Goal: Contribute content: Contribute content

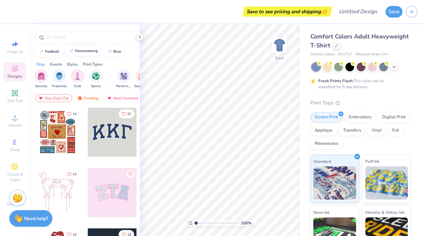
click at [89, 51] on div "homecoming" at bounding box center [86, 51] width 23 height 4
type input "homecoming"
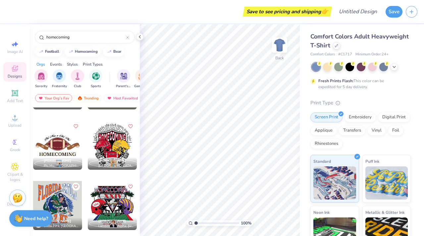
scroll to position [1866, 0]
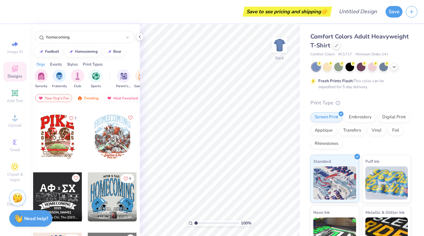
click at [50, 134] on div at bounding box center [57, 136] width 49 height 49
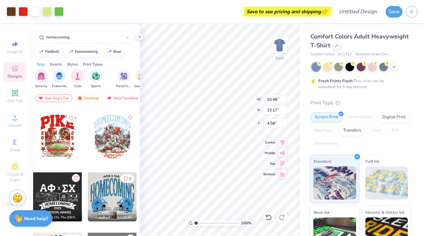
type input "10.48"
type input "13.17"
type input "4.58"
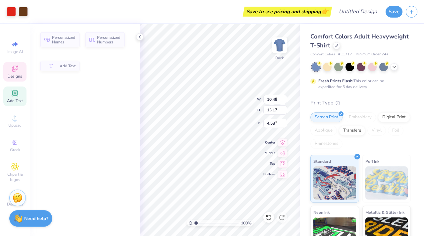
type input "9.97"
type input "4.52"
type input "4.80"
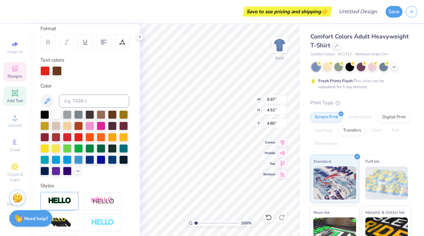
scroll to position [0, 0]
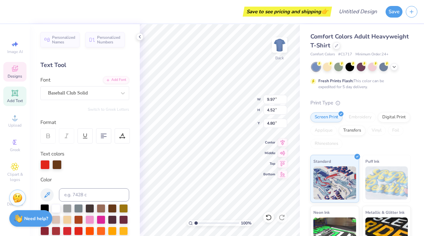
type textarea "DElta Gamma"
click at [284, 101] on input "9.96" at bounding box center [276, 99] width 24 height 9
click at [284, 101] on input "9.95" at bounding box center [276, 99] width 24 height 9
click at [284, 101] on input "9.94" at bounding box center [276, 99] width 24 height 9
click at [284, 101] on input "9.93" at bounding box center [276, 99] width 24 height 9
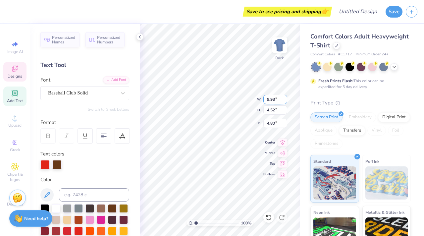
type input "9.92"
click at [284, 101] on input "9.92" at bounding box center [276, 99] width 24 height 9
type input "3.02"
type input "5.55"
click at [284, 101] on input "9.91" at bounding box center [276, 99] width 24 height 9
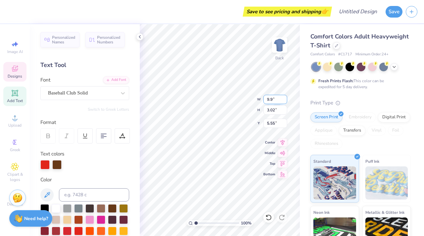
click at [284, 101] on input "9.9" at bounding box center [276, 99] width 24 height 9
type input "9.90"
type input "2.11"
type input "6.00"
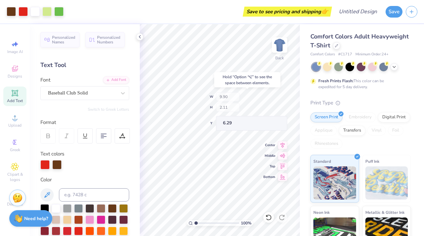
type input "6.29"
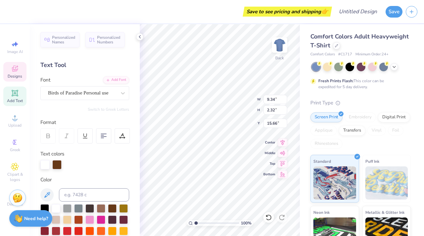
scroll to position [0, 0]
type textarea "Anchor Bowl"
type input "4.07"
type input "4.44"
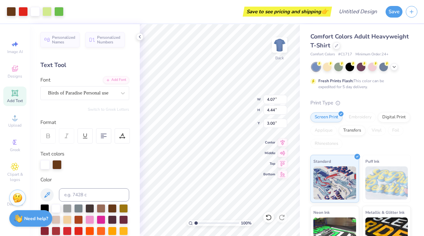
type input "3.00"
click at [281, 49] on img at bounding box center [280, 45] width 27 height 27
type input "13.30"
type input "14.50"
type input "3.00"
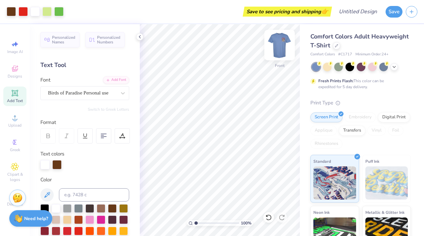
click at [283, 48] on img at bounding box center [280, 45] width 27 height 27
click at [283, 48] on img at bounding box center [279, 44] width 13 height 13
click at [281, 45] on img at bounding box center [280, 45] width 27 height 27
click at [281, 45] on img at bounding box center [279, 44] width 13 height 13
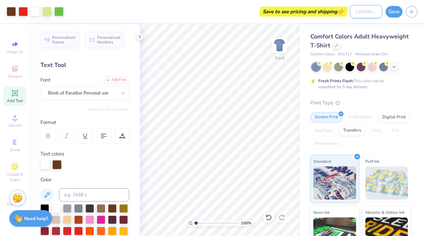
click at [366, 13] on input "Design Title" at bounding box center [366, 11] width 32 height 13
type input "Anchor Bowl"
click at [395, 13] on button "Save" at bounding box center [394, 11] width 17 height 12
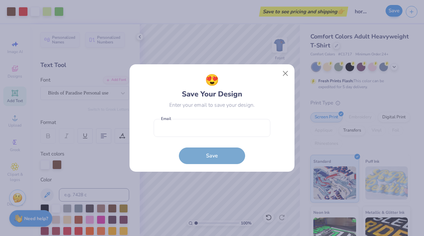
scroll to position [0, 0]
click at [182, 131] on input "email" at bounding box center [212, 128] width 117 height 18
type input "asinge32@terpmail.umd.edu"
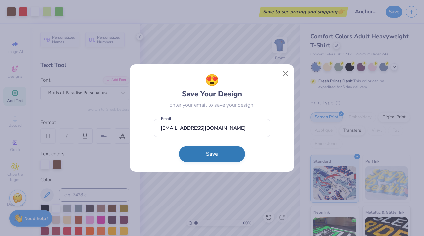
click at [214, 156] on button "Save" at bounding box center [212, 154] width 66 height 17
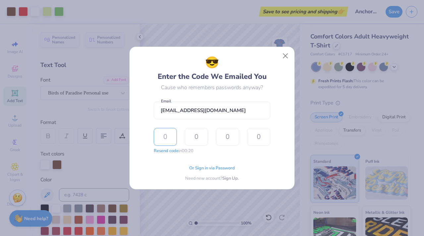
type input "6"
type input "3"
type input "8"
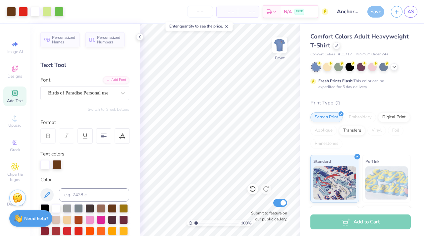
click at [232, 13] on span "– –" at bounding box center [227, 11] width 13 height 7
click at [203, 10] on input "number" at bounding box center [200, 12] width 26 height 12
click at [199, 12] on input "number" at bounding box center [200, 12] width 26 height 12
type input "145"
click at [49, 8] on div at bounding box center [46, 10] width 9 height 9
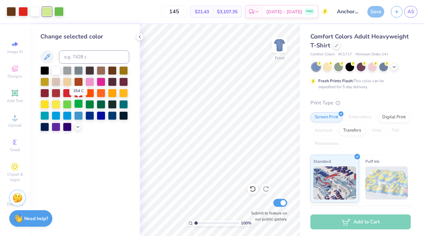
click at [78, 104] on div at bounding box center [78, 103] width 9 height 9
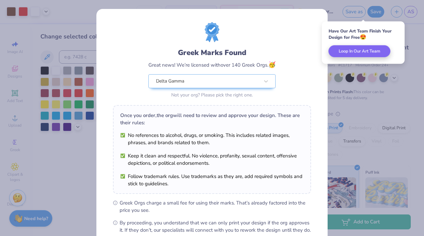
scroll to position [74, 0]
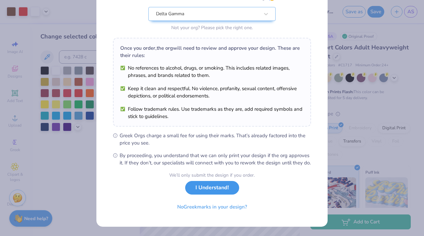
click at [221, 191] on button "I Understand!" at bounding box center [212, 188] width 54 height 14
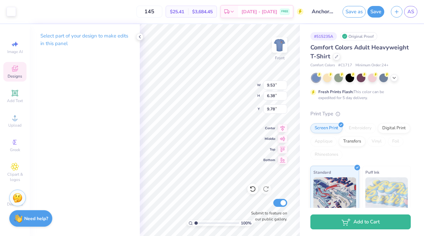
click at [115, 127] on div "Select part of your design to make edits in this panel" at bounding box center [85, 130] width 110 height 212
type input "4.45"
type input "4.94"
type input "5.64"
type input "4.08"
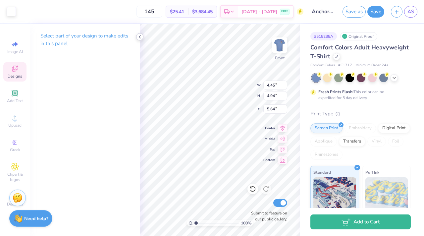
type input "4.83"
type input "5.51"
type input "12.38"
type input "2.64"
type input "3.00"
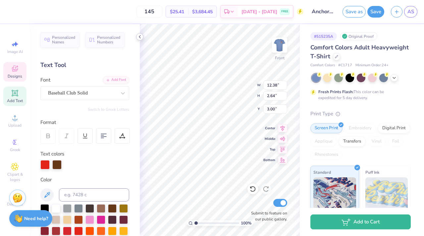
type input "9.53"
type input "6.38"
type input "9.78"
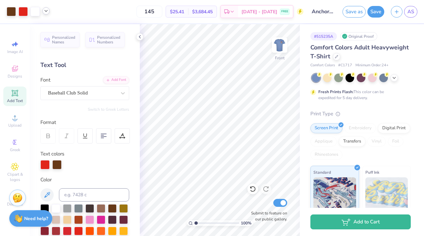
click at [44, 8] on icon at bounding box center [45, 10] width 5 height 5
click at [52, 28] on div at bounding box center [52, 27] width 9 height 9
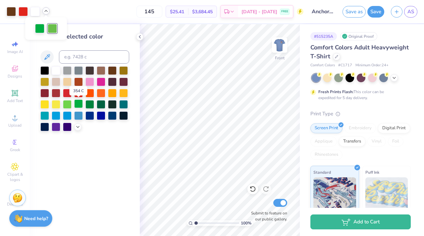
click at [79, 103] on div at bounding box center [78, 103] width 9 height 9
click at [47, 10] on icon at bounding box center [45, 10] width 5 height 5
click at [47, 24] on div at bounding box center [45, 28] width 9 height 9
click at [67, 102] on div at bounding box center [67, 103] width 9 height 9
click at [47, 13] on icon at bounding box center [45, 10] width 5 height 5
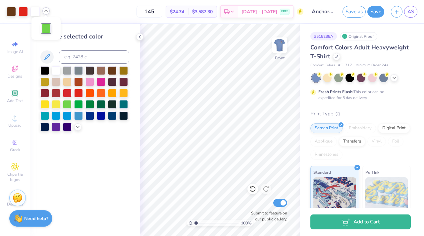
click at [45, 27] on div at bounding box center [45, 28] width 9 height 9
click at [25, 13] on div at bounding box center [23, 10] width 9 height 9
click at [140, 38] on icon at bounding box center [139, 36] width 5 height 5
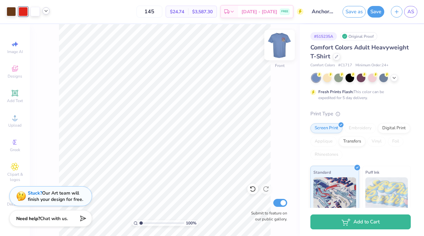
click at [277, 49] on img at bounding box center [280, 45] width 27 height 27
click at [286, 43] on img at bounding box center [280, 45] width 27 height 27
click at [380, 12] on button "Save" at bounding box center [376, 11] width 17 height 12
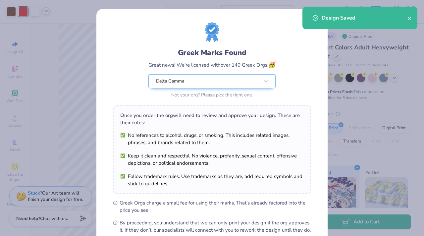
scroll to position [74, 0]
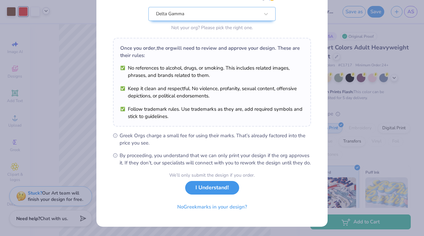
click at [216, 192] on button "I Understand!" at bounding box center [212, 188] width 54 height 14
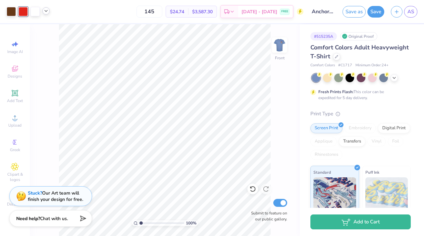
scroll to position [0, 0]
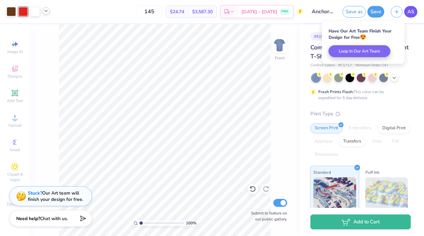
click at [414, 9] on link "AS" at bounding box center [410, 12] width 13 height 12
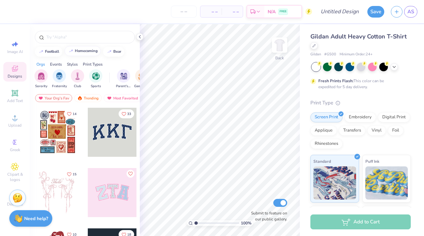
click at [77, 51] on div "homecoming" at bounding box center [86, 51] width 23 height 4
type input "homecoming"
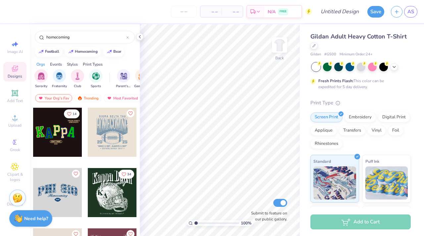
click at [107, 133] on div at bounding box center [112, 132] width 49 height 49
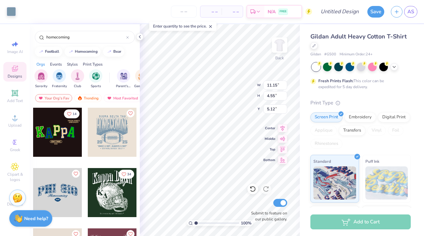
type input "11.29"
type input "9.53"
type input "3.87"
click at [229, 87] on div "100 % Back W 11.29 11.29 " H 9.53 9.53 " Y 3.87 3.87 " Center Middle Top Bottom…" at bounding box center [220, 130] width 160 height 212
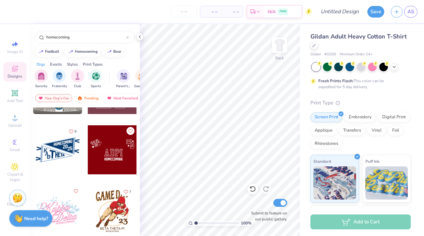
scroll to position [164, 0]
click at [33, 152] on div at bounding box center [8, 149] width 49 height 49
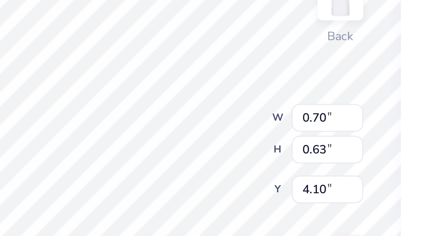
type input "2.84"
type input "0.94"
type input "3.35"
type textarea "Anchor Bowl"
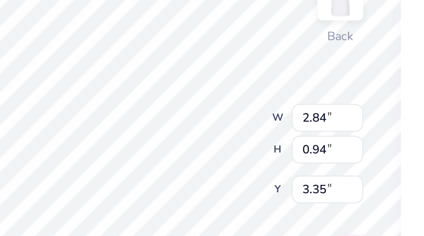
scroll to position [0, 0]
type input "0.83"
type input "1.32"
type input "4.89"
type input "1.42"
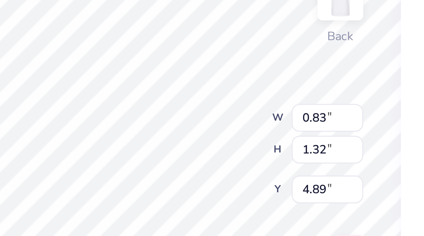
type input "0.99"
type input "5.11"
type input "0.83"
type input "1.32"
type input "5.01"
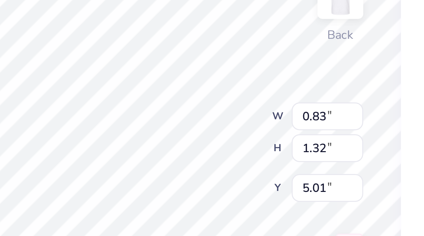
type textarea "D"
type input "1.42"
type input "0.99"
type input "5.11"
type textarea "g"
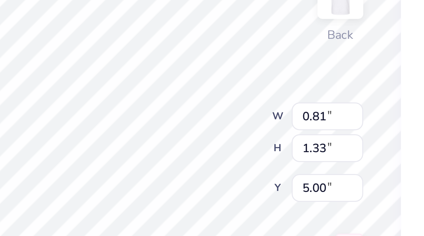
type input "5.01"
type input "1.44"
type input "0.86"
type input "5.18"
type input "0.81"
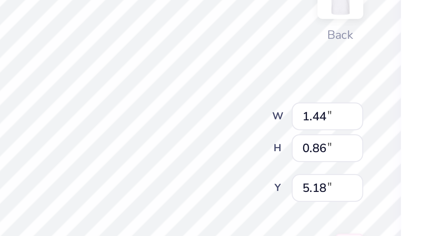
type input "1.33"
type input "5.01"
type input "0.48"
type input "0.59"
type input "5.01"
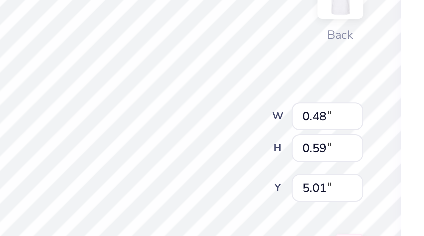
type input "0.53"
type input "4.68"
type textarea "Delta"
type input "1.44"
type input "0.86"
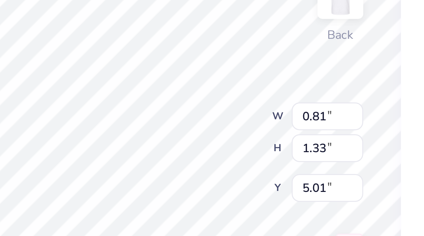
type input "5.18"
type textarea "g"
type textarea "gamma"
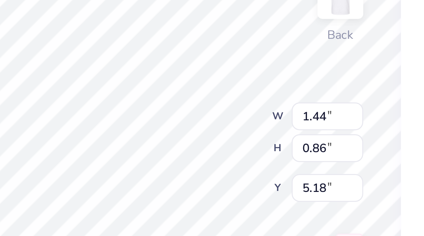
scroll to position [0, 0]
type input "4.96"
type input "2.59"
type input "3.00"
type input "0.78"
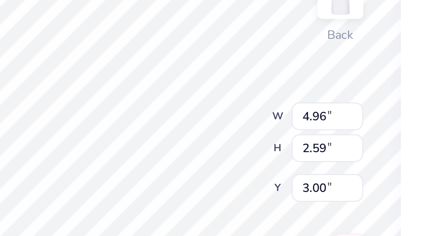
type input "1.33"
type input "5.01"
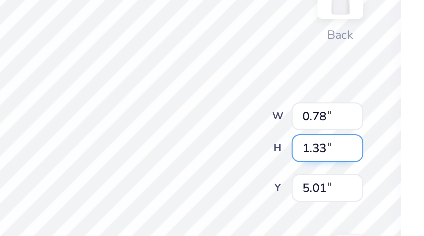
click at [238, 94] on div "100 % Back W 0.78 0.78 " H 1.33 1.33 " Y 5.01 5.01 " Center Middle Top Bottom S…" at bounding box center [220, 130] width 160 height 212
type input "4.98"
type input "2.60"
type input "4.20"
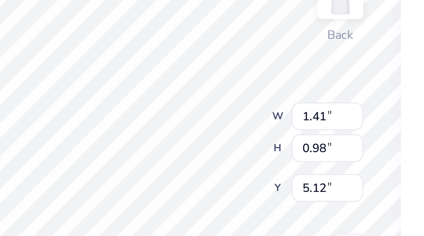
type input "0.96"
type input "1.64"
type input "4.70"
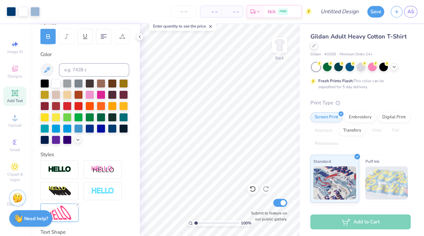
scroll to position [0, 0]
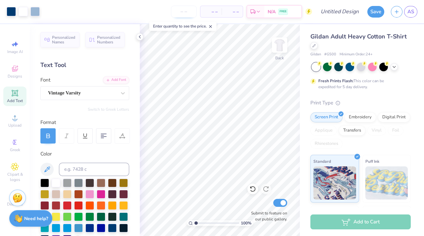
click at [184, 15] on input "number" at bounding box center [184, 12] width 26 height 12
type input "145"
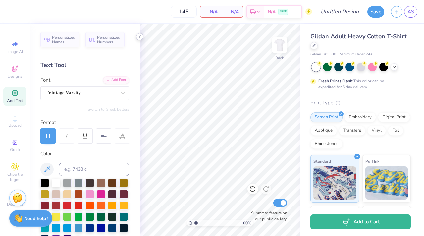
click at [141, 39] on icon at bounding box center [139, 36] width 5 height 5
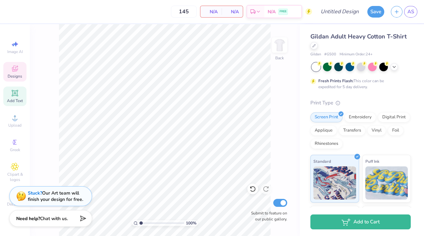
click at [14, 78] on span "Designs" at bounding box center [15, 76] width 15 height 5
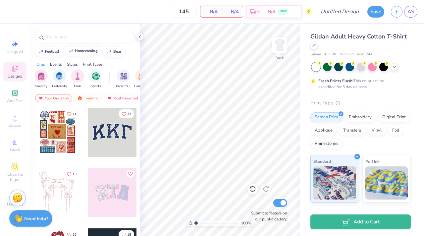
click at [85, 53] on button "homecoming" at bounding box center [83, 51] width 36 height 10
type input "homecoming"
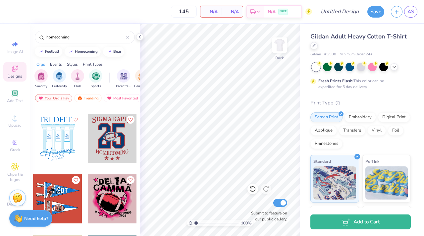
scroll to position [1441, 0]
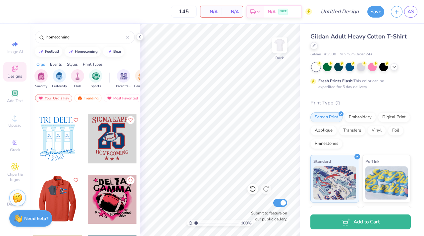
click at [33, 198] on div at bounding box center [8, 199] width 49 height 49
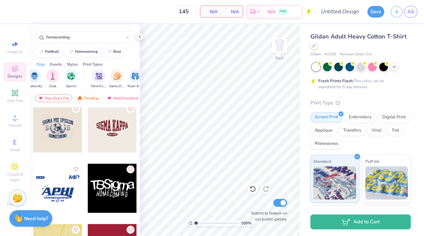
scroll to position [0, 30]
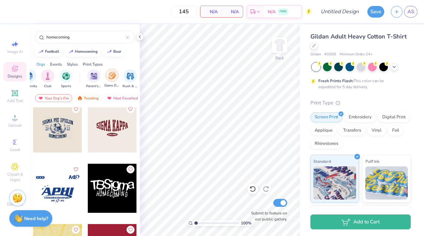
click at [111, 78] on img "filter for Game Day" at bounding box center [112, 76] width 8 height 8
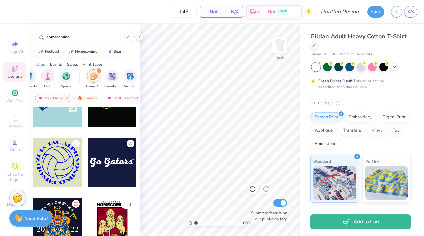
scroll to position [0, 0]
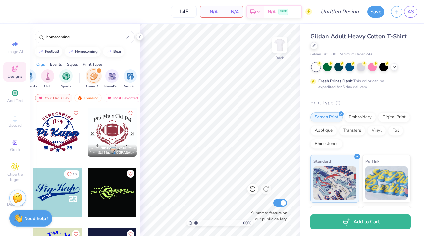
click at [99, 70] on icon "filter for Game Day" at bounding box center [99, 70] width 3 height 3
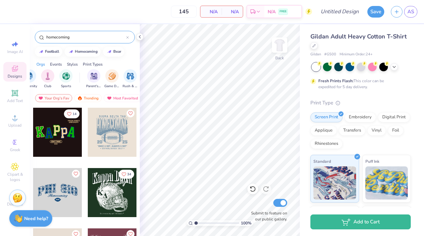
click at [127, 37] on icon at bounding box center [127, 37] width 3 height 3
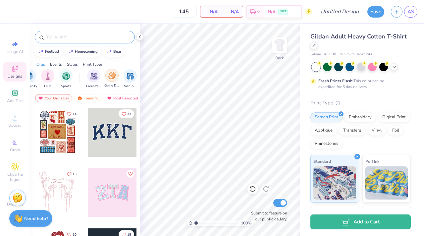
click at [112, 77] on img "filter for Game Day" at bounding box center [112, 76] width 8 height 8
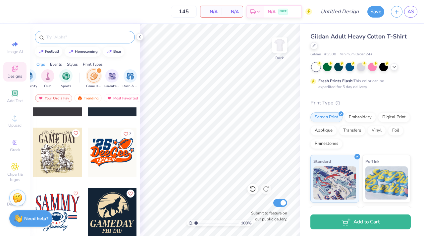
scroll to position [3539, 0]
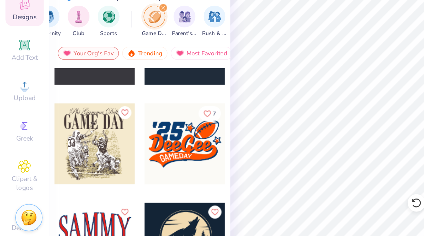
click at [65, 166] on div at bounding box center [57, 153] width 49 height 49
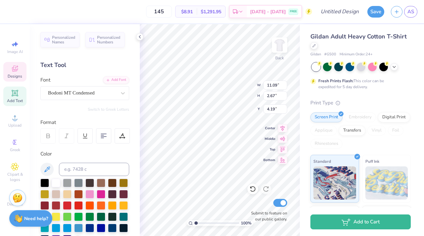
scroll to position [0, 0]
type textarea "ANCHOR BOWL"
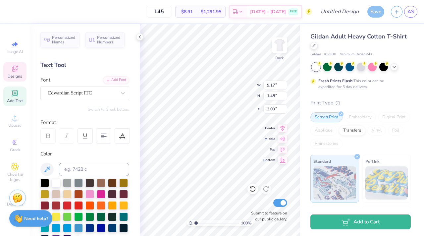
scroll to position [0, 0]
type textarea "Delta Gamma"
type input "0.57"
type input "1.52"
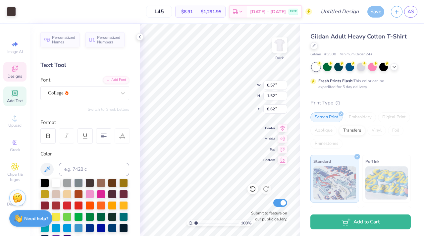
type input "8.62"
type textarea "1"
type input "0.82"
type input "1.53"
type input "8.61"
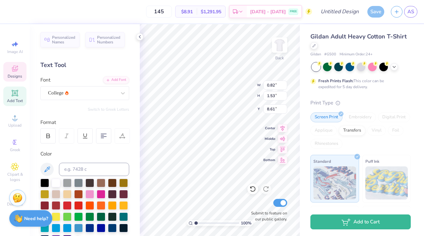
type textarea "8"
type input "0.57"
type input "1.03"
type input "9.28"
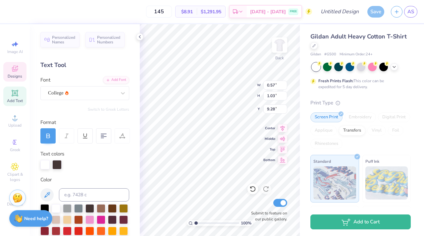
type textarea "3"
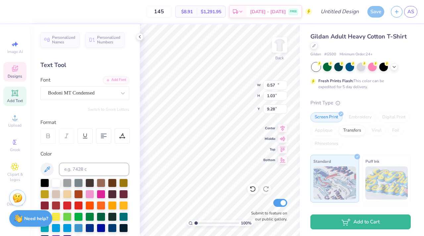
type input "15.02"
type input "2.48"
type input "4.29"
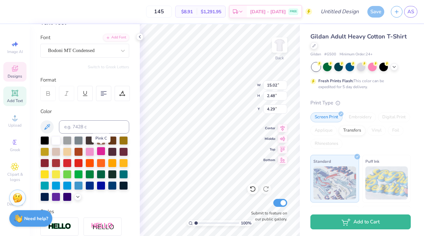
scroll to position [43, 0]
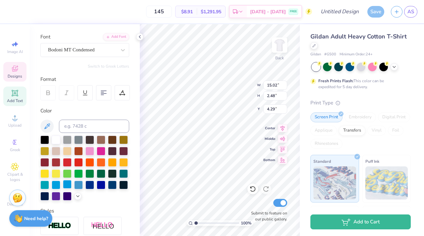
click at [69, 184] on div at bounding box center [67, 184] width 9 height 9
type input "7.39"
type input "1.46"
type input "2.97"
click at [125, 161] on div at bounding box center [123, 161] width 9 height 9
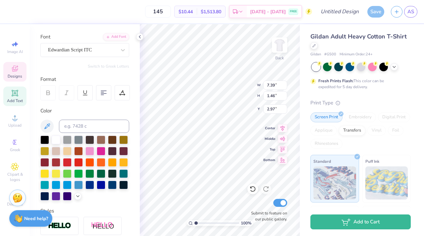
type input "9.42"
type input "9.27"
type input "6.77"
click at [11, 10] on div at bounding box center [11, 10] width 9 height 9
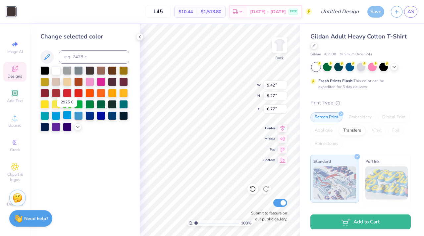
click at [69, 116] on div at bounding box center [67, 115] width 9 height 9
type input "7.39"
type input "1.46"
type input "2.97"
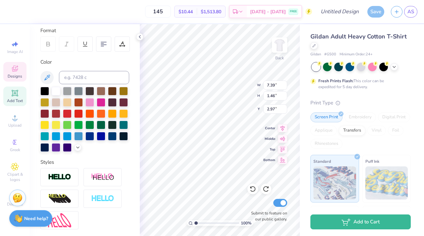
scroll to position [92, 0]
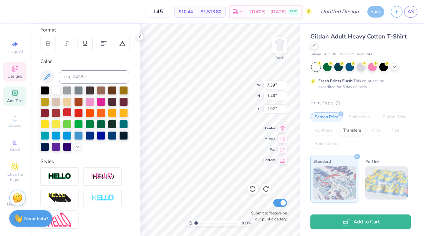
click at [67, 112] on div at bounding box center [67, 112] width 9 height 9
type input "15.02"
type input "2.48"
type input "4.29"
click at [57, 111] on div at bounding box center [56, 112] width 9 height 9
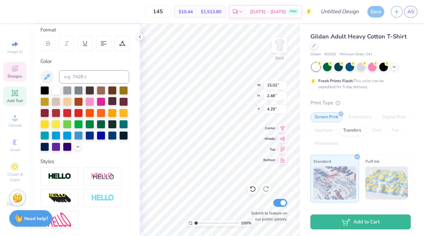
type input "9.42"
type input "9.27"
type input "6.77"
click at [14, 10] on div at bounding box center [11, 10] width 9 height 9
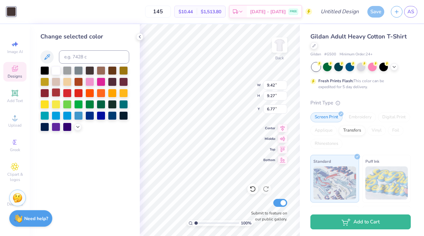
click at [57, 93] on div at bounding box center [56, 92] width 9 height 9
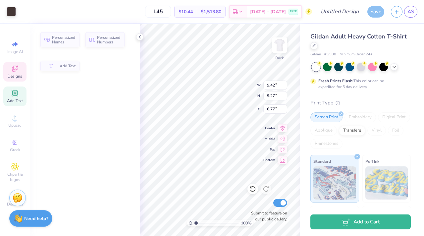
type input "0.82"
type input "1.53"
type input "8.61"
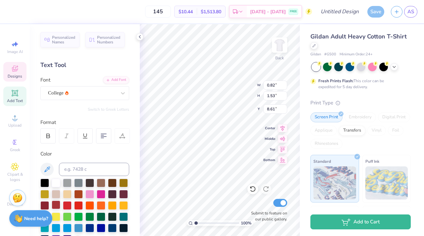
click at [56, 205] on div at bounding box center [56, 205] width 9 height 9
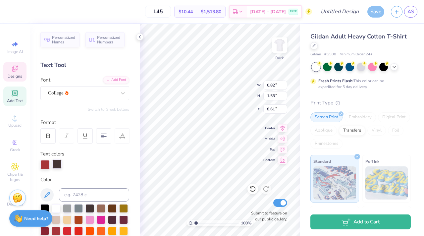
click at [60, 167] on div at bounding box center [56, 163] width 9 height 9
click at [57, 229] on div at bounding box center [56, 230] width 9 height 9
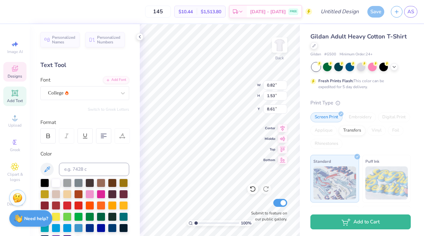
type input "0.57"
type input "1.55"
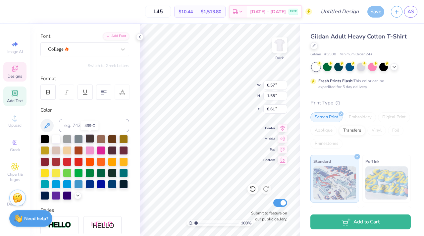
scroll to position [48, 0]
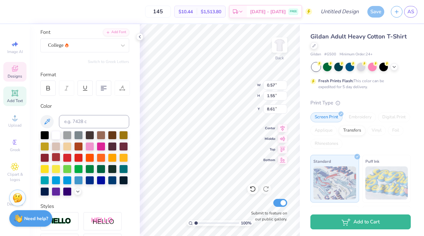
click at [55, 158] on div at bounding box center [56, 157] width 9 height 9
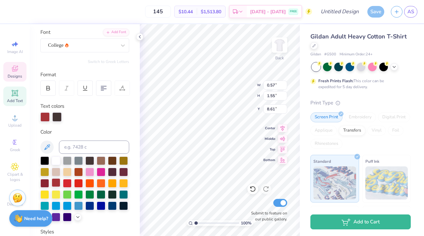
type input "0.55"
type input "0.96"
type input "9.32"
click at [56, 117] on div at bounding box center [56, 116] width 9 height 9
click at [58, 182] on div at bounding box center [56, 182] width 9 height 9
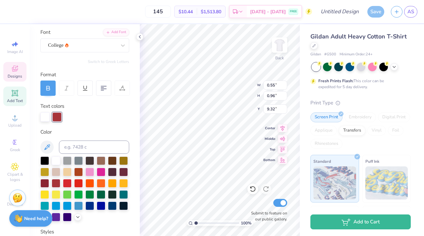
type input "9.42"
type input "9.27"
type input "6.77"
type input "0.54"
type input "0.98"
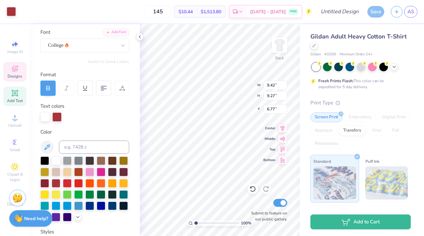
type input "9.41"
click at [57, 117] on div at bounding box center [56, 116] width 9 height 9
click at [57, 183] on div at bounding box center [56, 182] width 9 height 9
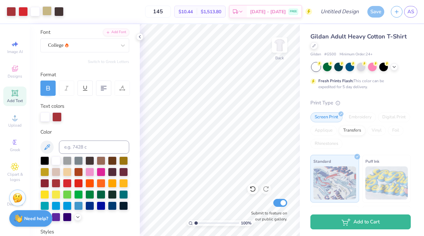
click at [50, 10] on div at bounding box center [46, 10] width 9 height 9
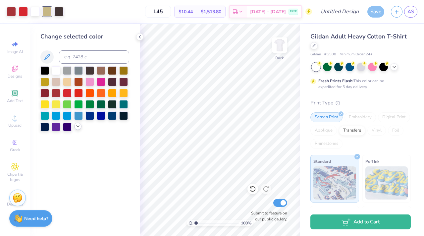
click at [78, 126] on polyline at bounding box center [78, 126] width 3 height 1
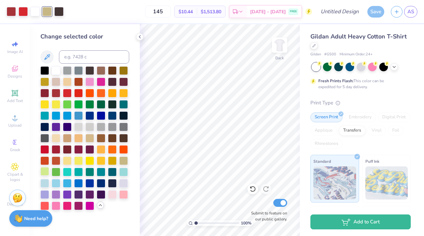
click at [45, 172] on div at bounding box center [44, 171] width 9 height 9
click at [57, 140] on div at bounding box center [56, 137] width 9 height 9
click at [61, 12] on div at bounding box center [58, 10] width 9 height 9
click at [58, 172] on div at bounding box center [56, 171] width 9 height 9
click at [125, 161] on div at bounding box center [123, 160] width 9 height 9
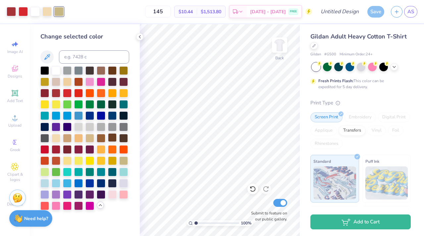
click at [114, 140] on div at bounding box center [112, 137] width 9 height 9
click at [49, 13] on div at bounding box center [46, 10] width 9 height 9
click at [125, 160] on div at bounding box center [123, 160] width 9 height 9
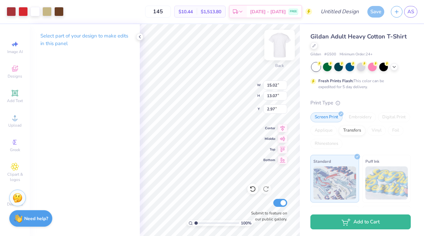
click at [276, 42] on img at bounding box center [280, 45] width 27 height 27
click at [282, 39] on img at bounding box center [280, 45] width 27 height 27
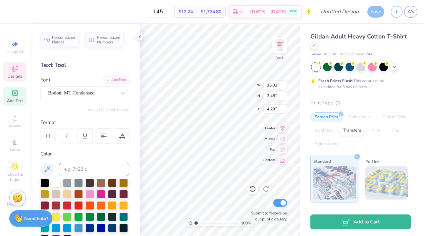
type input "0.87"
type input "0.54"
type input "5.57"
type input "4.29"
type input "6.77"
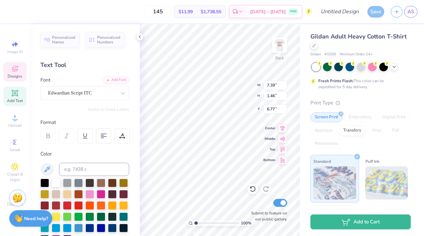
scroll to position [0, 0]
type textarea "D"
type textarea "2025"
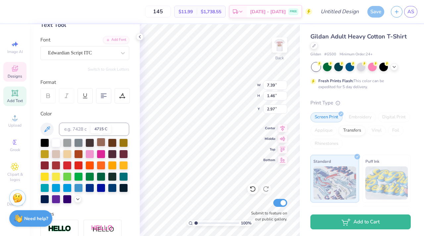
scroll to position [41, 0]
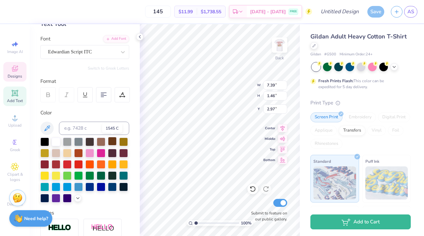
click at [111, 144] on div at bounding box center [112, 141] width 9 height 9
type input "3.16"
type input "0.91"
type input "7.04"
click at [111, 153] on div at bounding box center [112, 152] width 9 height 9
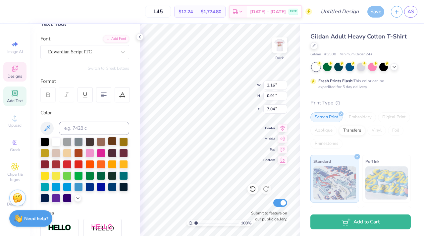
click at [111, 140] on div at bounding box center [112, 141] width 9 height 9
click at [113, 143] on div at bounding box center [112, 141] width 9 height 9
type input "5.28"
type input "1.75"
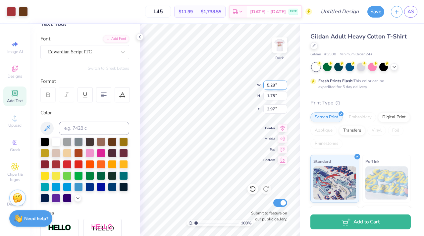
type input "3.00"
click at [280, 47] on img at bounding box center [280, 45] width 27 height 27
click at [110, 140] on div at bounding box center [112, 141] width 9 height 9
click at [111, 142] on div at bounding box center [112, 141] width 9 height 9
click at [12, 11] on div at bounding box center [11, 10] width 9 height 9
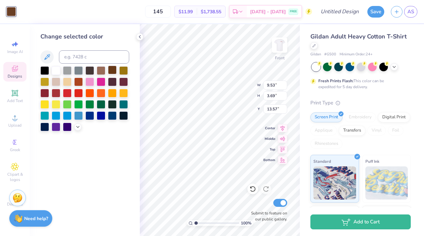
click at [113, 71] on div at bounding box center [112, 70] width 9 height 9
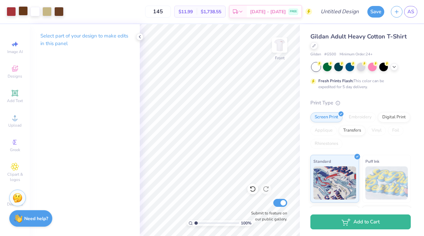
click at [25, 9] on div at bounding box center [23, 10] width 9 height 9
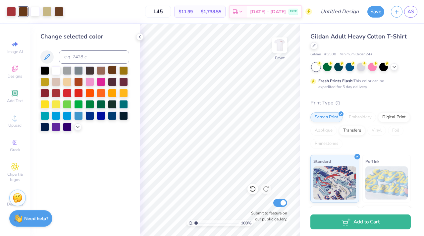
click at [113, 70] on div at bounding box center [112, 70] width 9 height 9
click at [62, 10] on div at bounding box center [58, 10] width 9 height 9
click at [115, 70] on div at bounding box center [112, 70] width 9 height 9
click at [279, 45] on img at bounding box center [280, 45] width 27 height 27
click at [279, 45] on img at bounding box center [279, 44] width 13 height 13
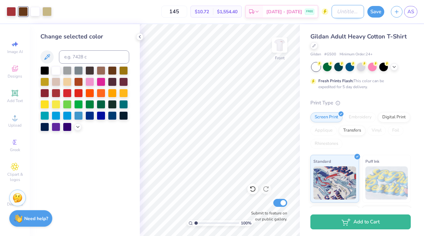
click at [347, 10] on input "Design Title" at bounding box center [348, 11] width 32 height 13
type input "Anchor Bowl 1873"
click at [379, 13] on button "Save" at bounding box center [376, 11] width 17 height 12
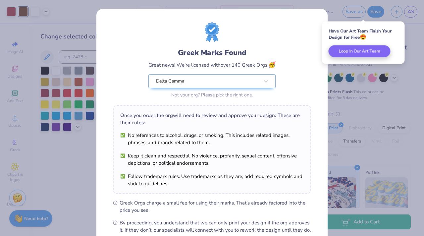
scroll to position [74, 0]
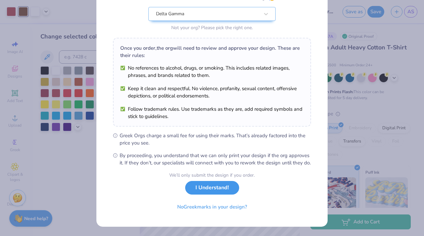
click at [224, 183] on button "I Understand!" at bounding box center [212, 188] width 54 height 14
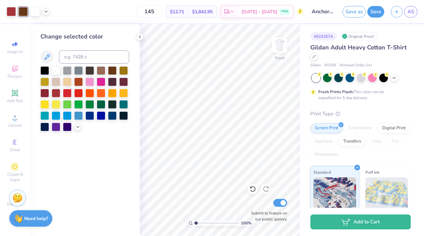
scroll to position [0, 0]
click at [375, 19] on div "Save as Save AS" at bounding box center [384, 11] width 82 height 23
click at [375, 12] on button "Save" at bounding box center [376, 11] width 17 height 12
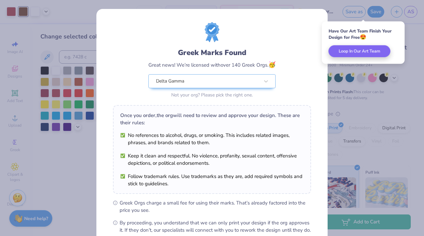
scroll to position [74, 0]
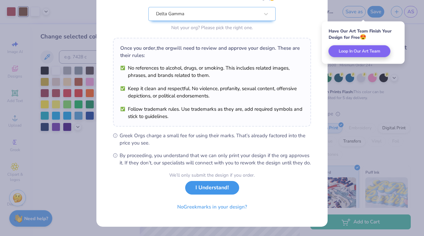
click at [224, 190] on button "I Understand!" at bounding box center [212, 188] width 54 height 14
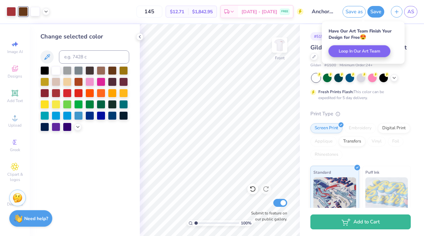
scroll to position [0, 0]
click at [415, 12] on link "AS" at bounding box center [410, 12] width 13 height 12
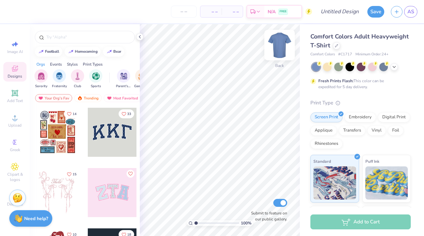
click at [282, 44] on img at bounding box center [280, 45] width 27 height 27
click at [416, 10] on link "AS" at bounding box center [410, 12] width 13 height 12
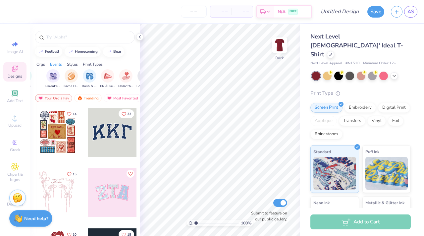
scroll to position [0, 72]
click at [106, 78] on img "filter for PR & General" at bounding box center [107, 76] width 8 height 8
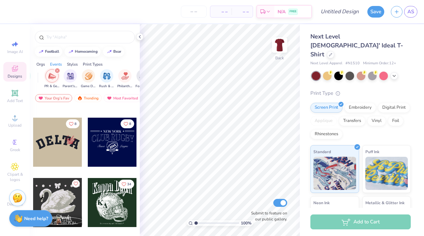
scroll to position [896, 0]
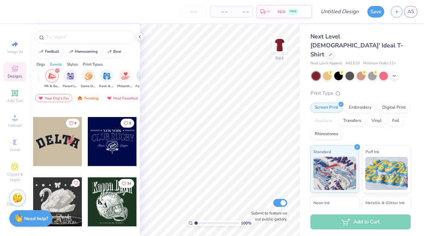
click at [112, 204] on div at bounding box center [112, 201] width 49 height 49
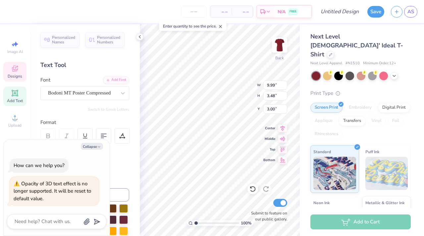
click at [116, 166] on div at bounding box center [84, 164] width 89 height 9
click at [99, 145] on icon "button" at bounding box center [99, 147] width 4 height 4
type textarea "x"
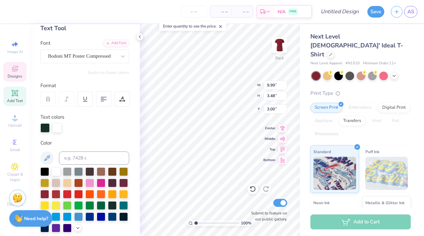
scroll to position [37, 0]
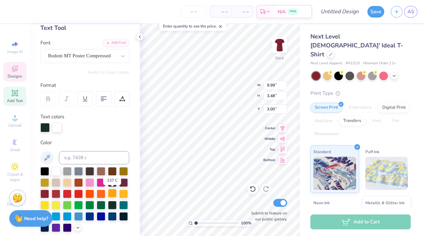
click at [110, 193] on div at bounding box center [112, 193] width 9 height 9
click at [125, 172] on div at bounding box center [123, 170] width 9 height 9
click at [58, 131] on div at bounding box center [56, 126] width 9 height 9
click at [123, 174] on div at bounding box center [123, 170] width 9 height 9
type input "1.36"
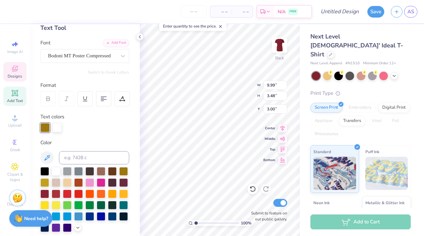
type input "1.33"
type input "8.54"
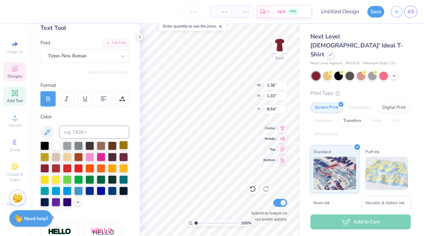
click at [123, 147] on div at bounding box center [123, 145] width 9 height 9
type input "1.46"
type input "1.34"
type input "7.84"
click at [124, 147] on div at bounding box center [123, 145] width 9 height 9
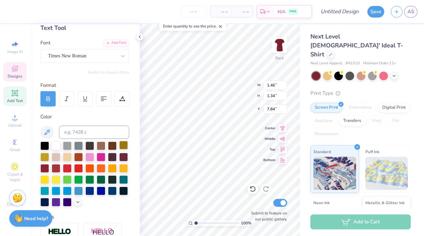
type input "7.21"
type input "2.03"
type input "5.48"
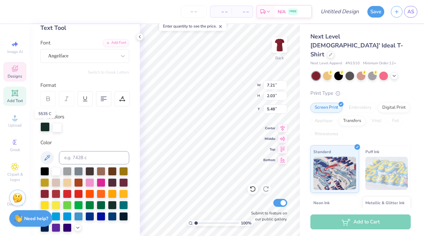
click at [43, 130] on div at bounding box center [44, 126] width 9 height 9
click at [128, 171] on div at bounding box center [123, 170] width 9 height 9
type textarea "Anchor Bowl"
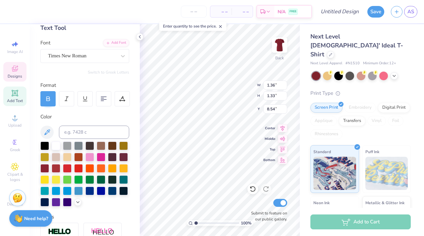
type input "1.36"
type input "1.33"
type input "8.54"
type input "1.46"
type input "1.34"
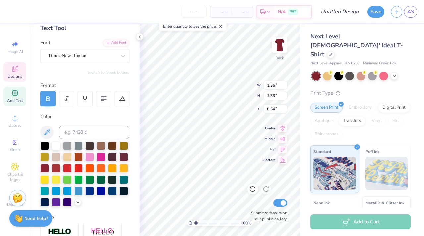
type input "7.84"
click at [13, 144] on circle at bounding box center [14, 143] width 4 height 4
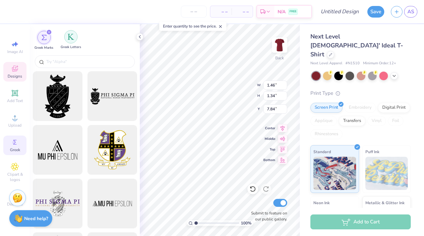
click at [70, 39] on img "filter for Greek Letters" at bounding box center [71, 36] width 7 height 7
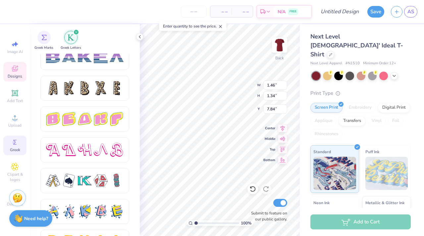
scroll to position [1089, 0]
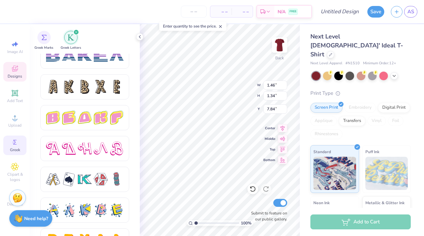
type textarea "D"
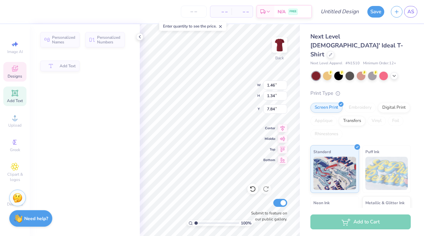
type input "1.36"
type input "1.33"
type input "8.54"
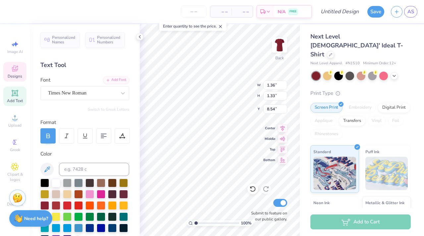
type textarea "G"
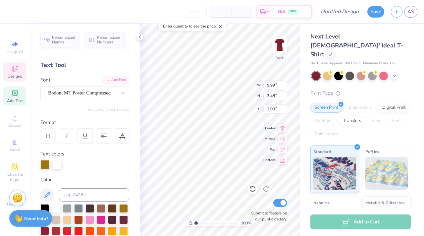
scroll to position [0, 0]
type textarea "Delta Gamma"
click at [284, 87] on input "10.81" at bounding box center [276, 85] width 24 height 9
click at [284, 87] on input "10.8" at bounding box center [276, 85] width 24 height 9
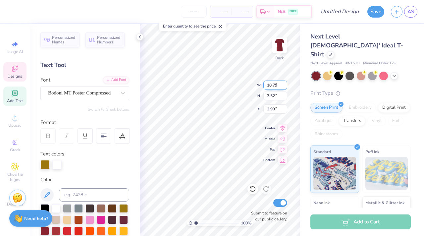
click at [284, 87] on input "10.79" at bounding box center [276, 85] width 24 height 9
click at [284, 87] on input "10.78" at bounding box center [276, 85] width 24 height 9
click at [284, 87] on input "10.77" at bounding box center [276, 85] width 24 height 9
click at [284, 87] on input "10.76" at bounding box center [276, 85] width 24 height 9
click at [284, 87] on input "10.75" at bounding box center [276, 85] width 24 height 9
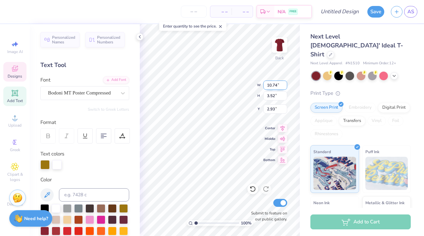
click at [284, 87] on input "10.74" at bounding box center [276, 85] width 24 height 9
click at [284, 87] on input "10.73" at bounding box center [276, 85] width 24 height 9
type input "10.72"
click at [284, 87] on input "10.72" at bounding box center [276, 85] width 24 height 9
click at [284, 98] on input "3.51" at bounding box center [276, 95] width 24 height 9
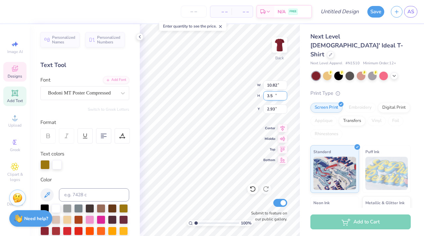
click at [284, 98] on input "3.5" at bounding box center [276, 95] width 24 height 9
click at [284, 98] on input "3.49" at bounding box center [276, 95] width 24 height 9
click at [284, 98] on input "3.48" at bounding box center [276, 95] width 24 height 9
click at [284, 98] on input "3.47" at bounding box center [276, 95] width 24 height 9
type input "3.46"
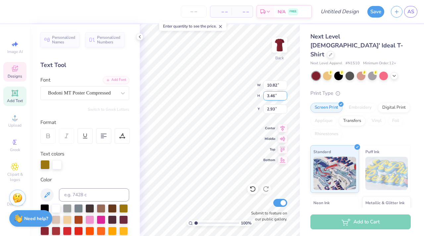
click at [284, 98] on input "3.46" at bounding box center [276, 95] width 24 height 9
click at [285, 110] on input "2.92" at bounding box center [276, 108] width 24 height 9
click at [285, 110] on input "2.91" at bounding box center [276, 108] width 24 height 9
click at [285, 110] on input "2.9" at bounding box center [276, 108] width 24 height 9
type input "2.89"
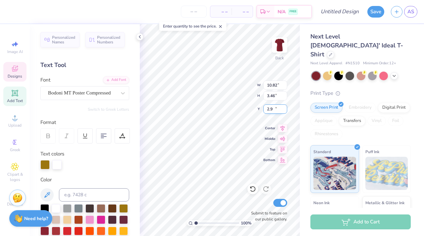
click at [285, 110] on input "2.89" at bounding box center [276, 108] width 24 height 9
type input "10.63"
click at [285, 110] on input "2.88" at bounding box center [276, 108] width 24 height 9
click at [285, 110] on input "2.87" at bounding box center [276, 108] width 24 height 9
click at [285, 110] on input "2.86" at bounding box center [276, 108] width 24 height 9
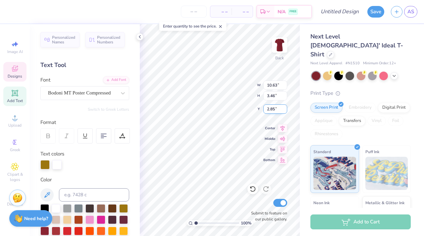
click at [285, 110] on input "2.85" at bounding box center [276, 108] width 24 height 9
click at [285, 110] on input "2.84" at bounding box center [276, 108] width 24 height 9
click at [285, 110] on input "2.83" at bounding box center [276, 108] width 24 height 9
type input "2.82"
click at [285, 110] on input "2.82" at bounding box center [276, 108] width 24 height 9
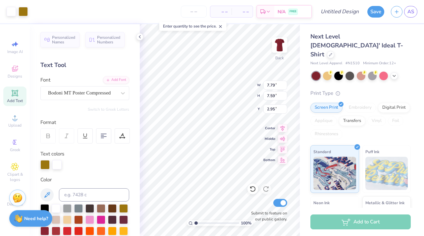
type input "7.79"
type input "7.59"
type input "2.95"
type input "3.00"
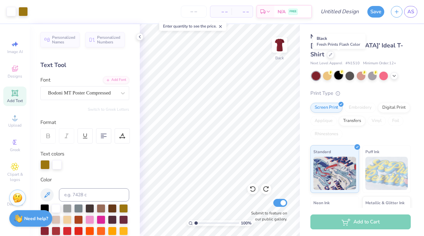
click at [341, 71] on div at bounding box center [339, 75] width 9 height 9
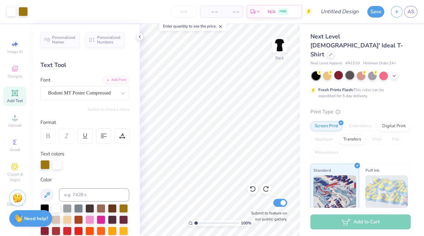
click at [351, 71] on div at bounding box center [350, 75] width 9 height 9
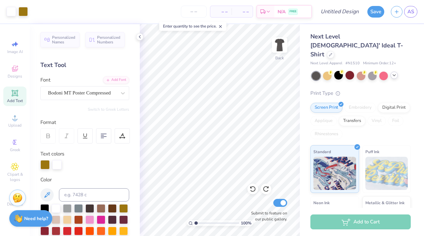
click at [396, 72] on div at bounding box center [394, 75] width 7 height 7
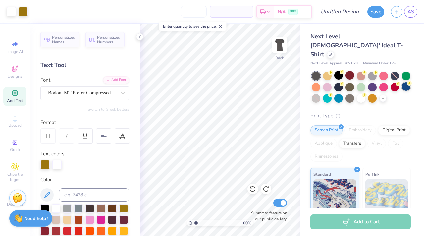
click at [407, 82] on div at bounding box center [406, 86] width 9 height 9
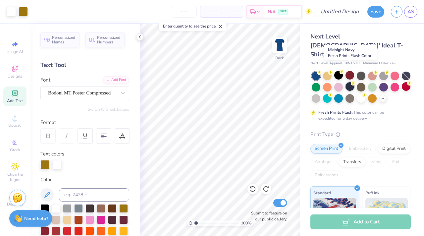
click at [350, 82] on div at bounding box center [350, 86] width 9 height 9
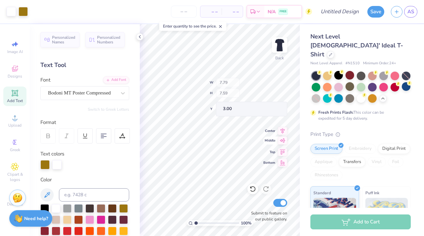
type input "3.00"
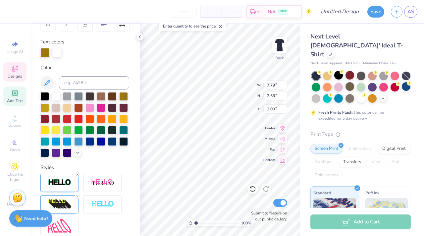
scroll to position [112, 0]
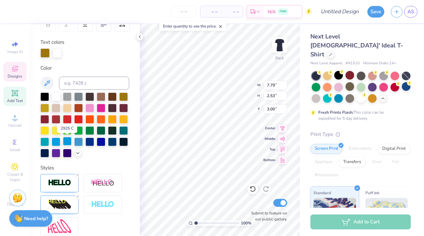
click at [67, 139] on div at bounding box center [67, 141] width 9 height 9
click at [78, 150] on div at bounding box center [77, 152] width 7 height 7
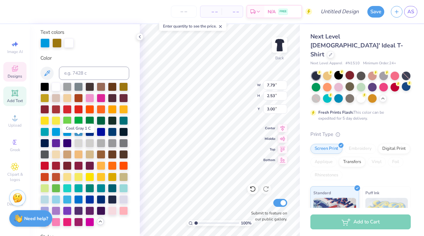
scroll to position [123, 0]
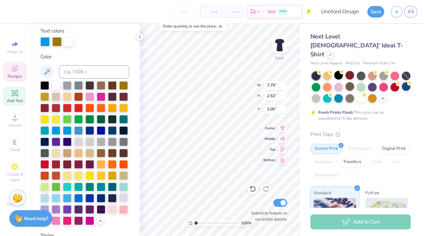
click at [124, 198] on div at bounding box center [123, 197] width 9 height 9
click at [105, 130] on div at bounding box center [101, 130] width 9 height 9
click at [112, 130] on div at bounding box center [112, 130] width 9 height 9
click at [121, 131] on div at bounding box center [123, 130] width 9 height 9
click at [121, 140] on div at bounding box center [123, 141] width 9 height 9
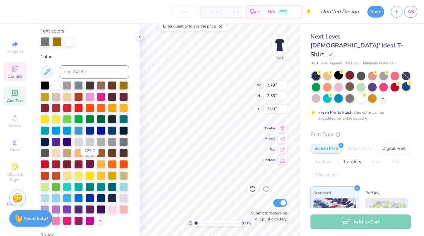
click at [89, 165] on div at bounding box center [90, 163] width 9 height 9
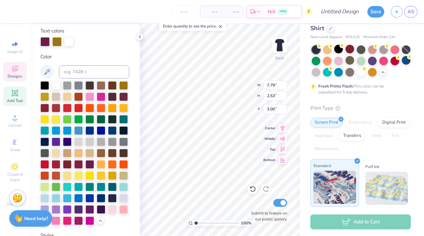
scroll to position [0, 0]
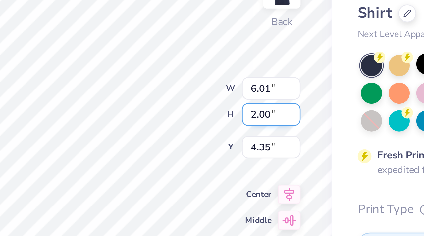
type input "6.01"
type input "2.00"
type input "4.35"
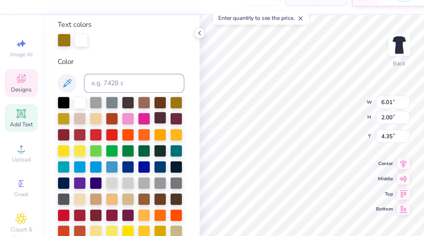
click at [113, 99] on div at bounding box center [112, 96] width 9 height 9
click at [121, 98] on div at bounding box center [123, 96] width 9 height 9
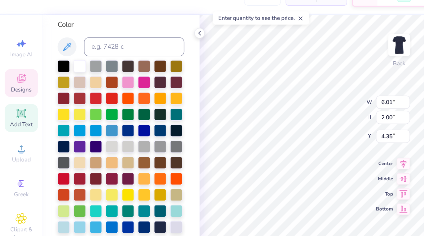
type input "1.03"
type input "1.01"
type input "7.06"
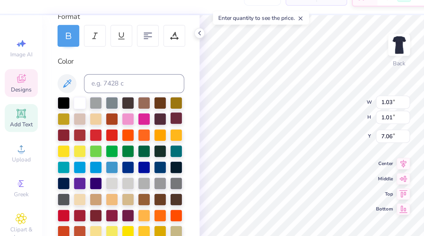
click at [124, 96] on div at bounding box center [123, 96] width 9 height 9
type input "0.96"
type input "0.95"
type input "6.58"
click at [125, 97] on div at bounding box center [123, 96] width 9 height 9
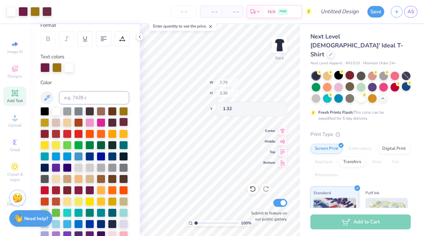
type input "1.32"
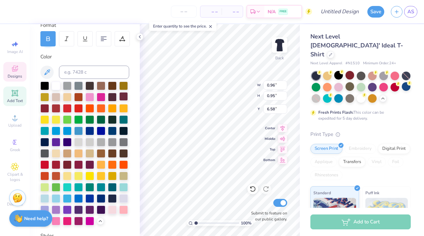
click at [124, 95] on div at bounding box center [123, 96] width 9 height 9
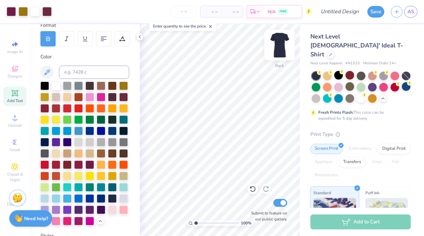
click at [278, 48] on img at bounding box center [280, 45] width 27 height 27
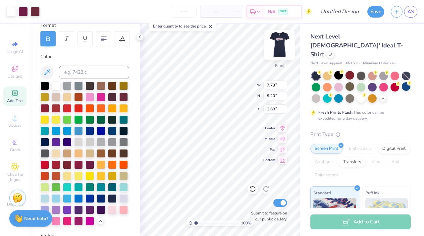
type input "3.00"
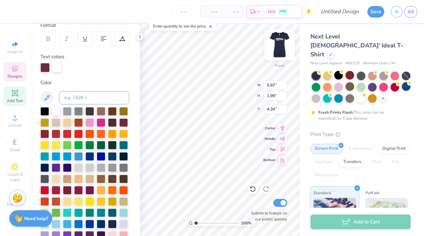
type input "6.21"
type input "0.96"
type input "4.84"
type input "6.03"
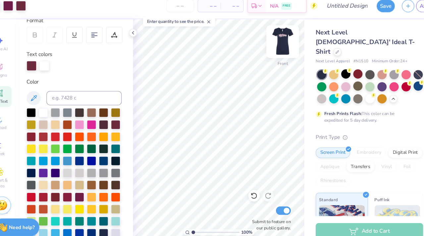
click at [287, 40] on img at bounding box center [280, 45] width 27 height 27
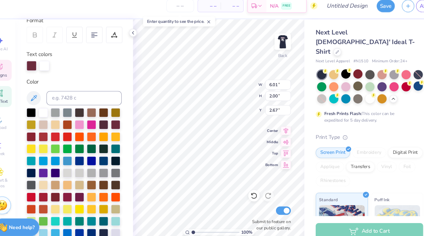
type input "6.24"
type input "0.98"
type input "3.16"
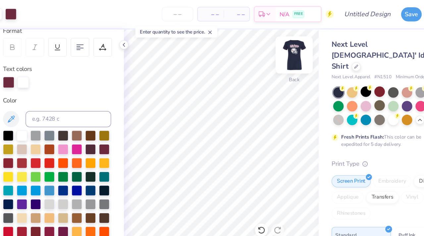
click at [282, 43] on img at bounding box center [280, 45] width 27 height 27
click at [135, 36] on div "Personalized Names Personalized Numbers Text Tool Add Font Font Angelface Switc…" at bounding box center [85, 130] width 110 height 212
click at [140, 39] on icon at bounding box center [139, 36] width 5 height 5
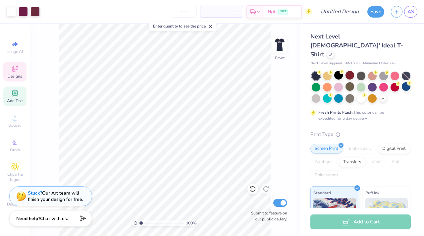
click at [18, 74] on span "Designs" at bounding box center [15, 76] width 15 height 5
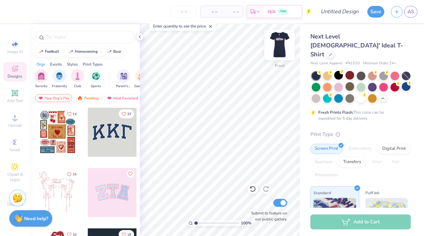
click at [278, 51] on img at bounding box center [280, 45] width 27 height 27
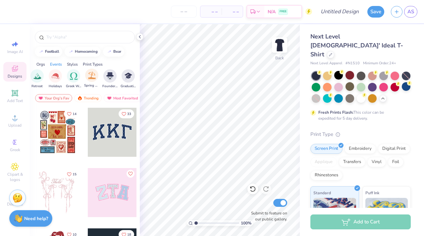
scroll to position [0, 231]
click at [77, 73] on img "filter for Greek Week" at bounding box center [76, 76] width 8 height 8
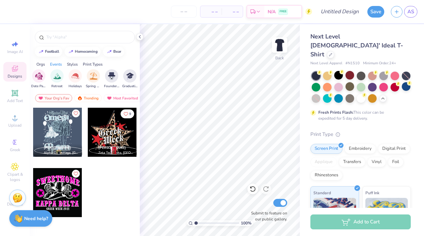
click at [53, 65] on div "Events" at bounding box center [56, 64] width 12 height 6
click at [45, 71] on icon "filter for Greek Week" at bounding box center [46, 70] width 3 height 3
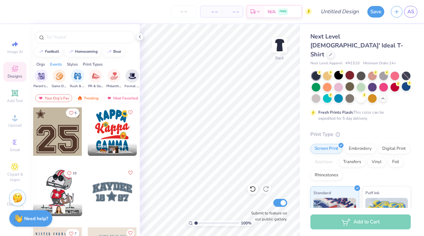
scroll to position [1031, 0]
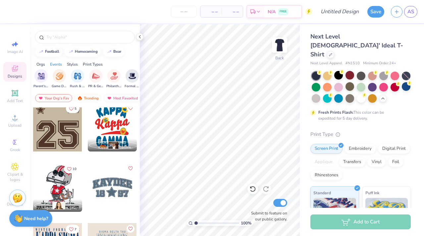
click at [64, 184] on div at bounding box center [57, 187] width 49 height 49
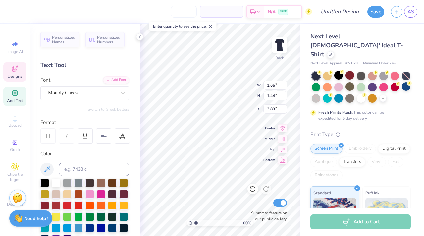
type input "3.83"
type textarea "DG"
type textarea "Anchor Bowl"
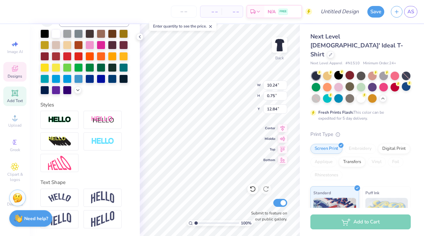
scroll to position [147, 0]
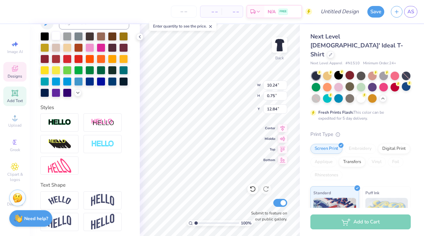
click at [54, 38] on div at bounding box center [56, 35] width 9 height 9
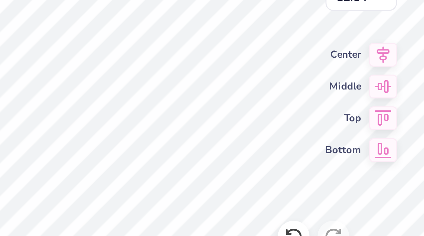
type input "7.69"
type input "0.62"
type input "11.77"
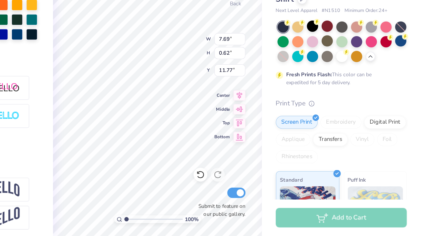
scroll to position [0, 0]
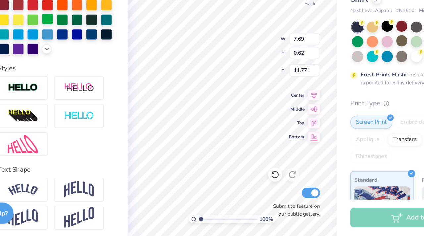
click at [80, 72] on div at bounding box center [78, 69] width 9 height 9
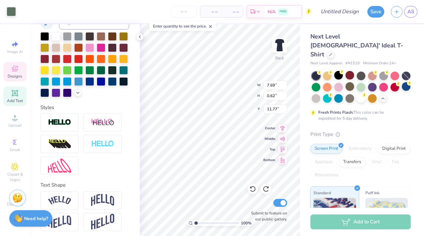
click at [8, 5] on div "Art colors" at bounding box center [8, 11] width 16 height 23
click at [10, 10] on div at bounding box center [11, 10] width 9 height 9
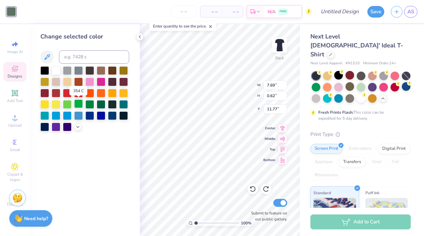
click at [81, 104] on div at bounding box center [78, 103] width 9 height 9
click at [76, 130] on div at bounding box center [77, 126] width 7 height 7
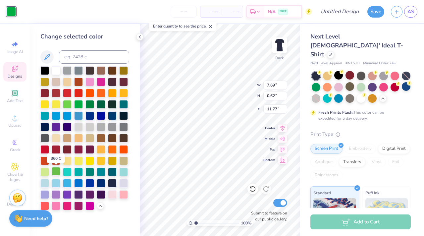
click at [56, 172] on div at bounding box center [56, 171] width 9 height 9
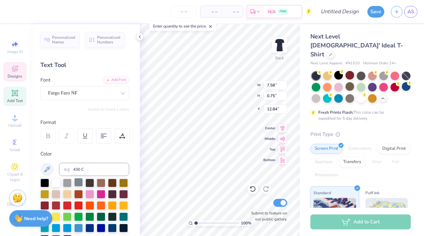
click at [78, 183] on div at bounding box center [78, 182] width 9 height 9
click at [70, 182] on div at bounding box center [67, 182] width 9 height 9
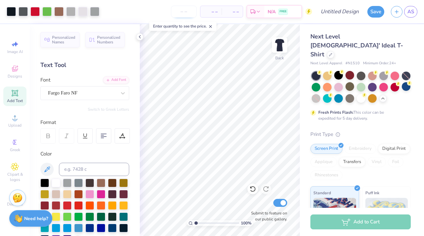
click at [185, 10] on input "number" at bounding box center [184, 12] width 26 height 12
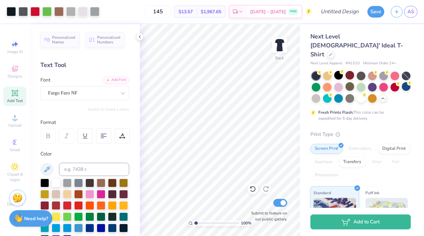
type input "145"
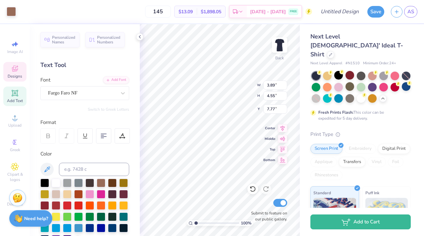
type input "6.00"
type input "3.86"
type input "8.54"
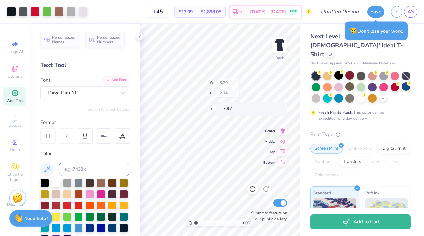
type input "7.97"
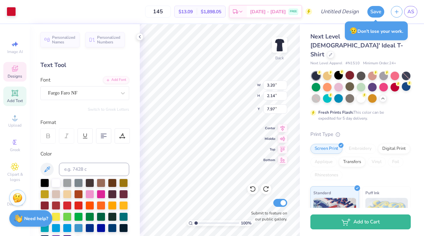
type input "6.11"
type input "4.24"
type input "8.27"
type input "3.89"
type input "4.55"
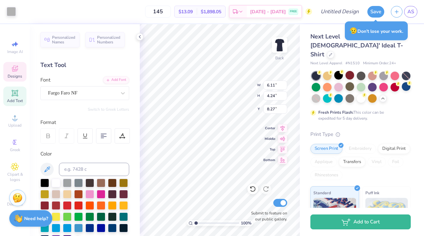
type input "7.77"
type input "3.20"
type input "2.14"
type input "7.97"
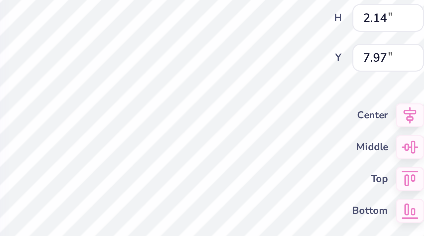
type input "6.11"
type input "4.24"
type input "8.27"
type input "3.89"
type input "4.55"
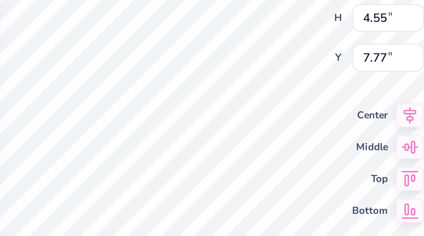
type input "7.12"
type input "10.69"
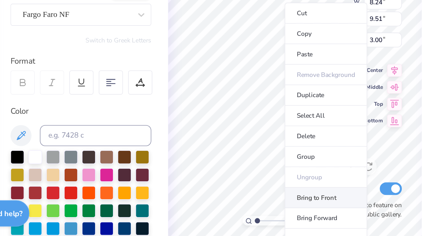
click at [242, 208] on li "Bring to Front" at bounding box center [239, 208] width 52 height 13
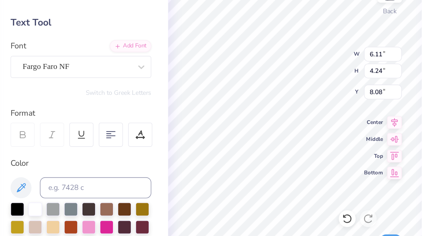
type input "11.25"
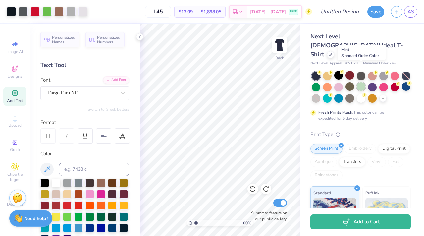
click at [361, 82] on div at bounding box center [361, 86] width 9 height 9
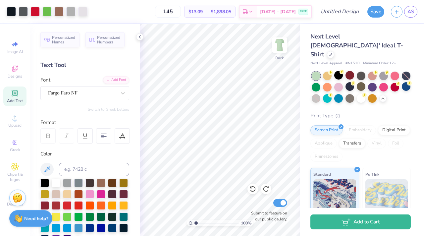
click at [321, 83] on div at bounding box center [361, 87] width 99 height 31
click at [316, 94] on div at bounding box center [316, 98] width 9 height 9
click at [353, 93] on div at bounding box center [350, 97] width 9 height 9
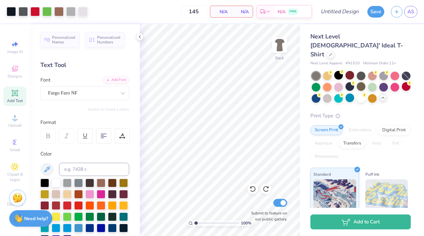
click at [384, 95] on icon at bounding box center [383, 97] width 5 height 5
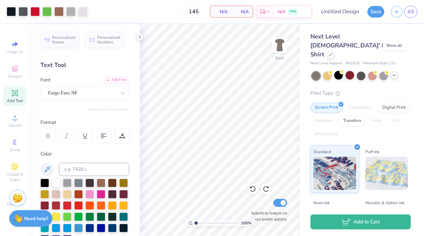
click at [394, 73] on icon at bounding box center [394, 75] width 5 height 5
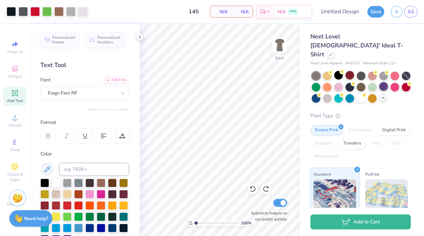
click at [386, 82] on div at bounding box center [384, 86] width 9 height 9
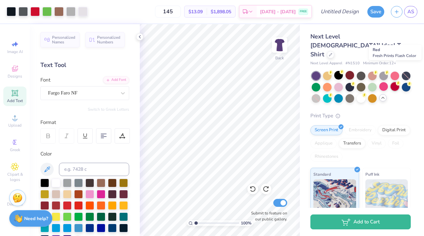
click at [394, 82] on div at bounding box center [395, 86] width 9 height 9
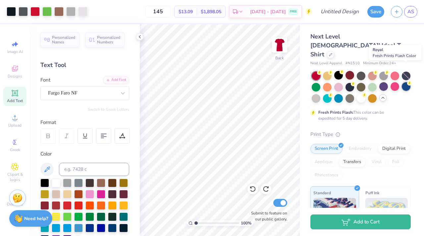
click at [404, 82] on div at bounding box center [406, 86] width 9 height 9
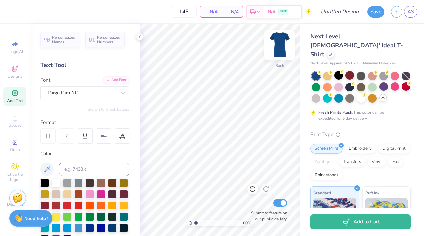
click at [285, 46] on img at bounding box center [280, 45] width 27 height 27
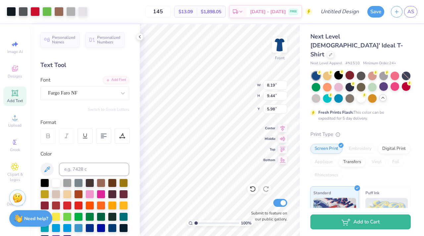
type input "3.00"
click at [280, 48] on img at bounding box center [280, 45] width 27 height 27
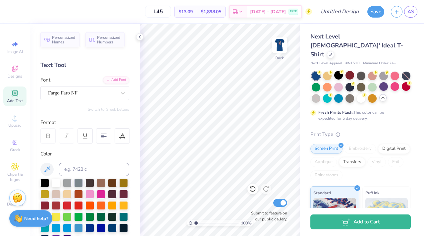
click at [280, 48] on img at bounding box center [279, 44] width 13 height 13
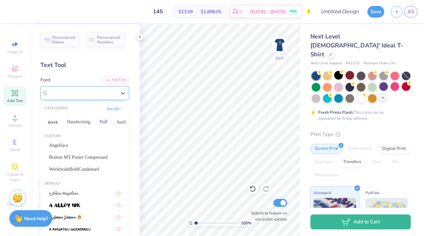
click at [86, 98] on div "Fargo Faro NF" at bounding box center [84, 93] width 89 height 14
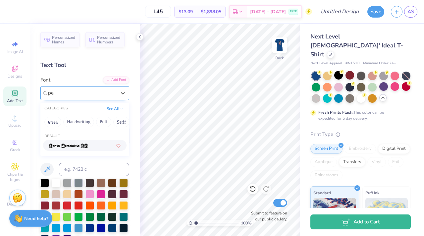
type input "p"
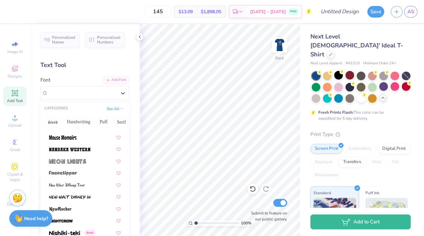
scroll to position [2570, 0]
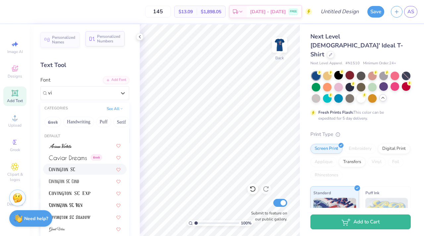
type input "v"
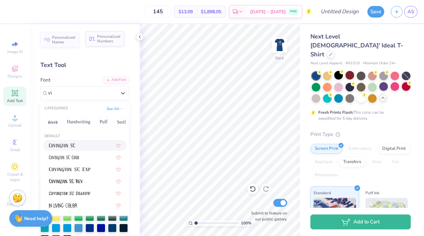
type input "v"
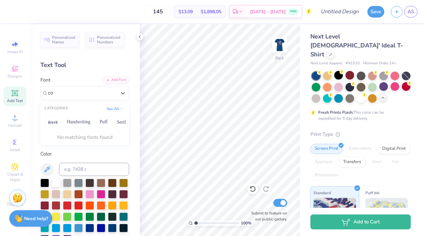
type input "c"
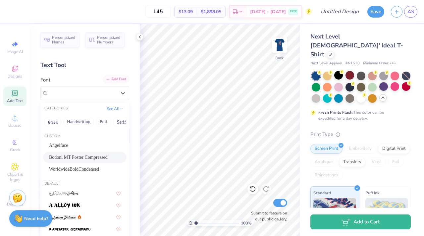
click at [111, 81] on div "Add Font" at bounding box center [116, 80] width 26 height 8
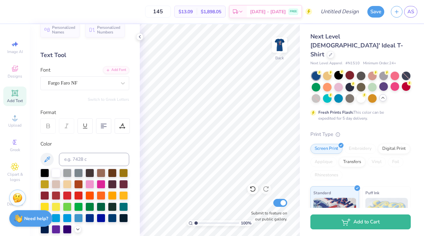
scroll to position [0, 0]
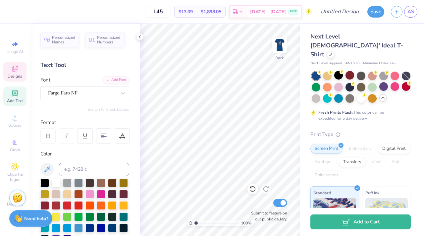
click at [12, 74] on span "Designs" at bounding box center [15, 76] width 15 height 5
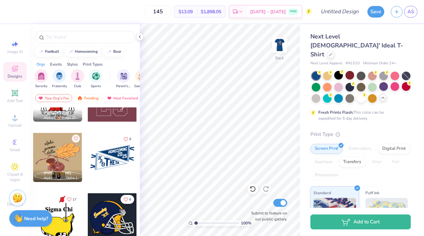
scroll to position [4634, 0]
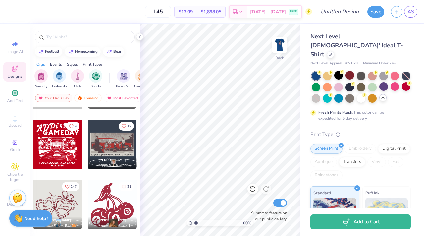
click at [69, 150] on div at bounding box center [57, 144] width 49 height 49
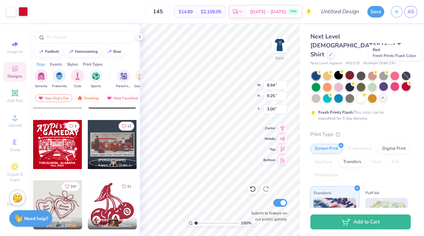
click at [405, 82] on div at bounding box center [406, 86] width 9 height 9
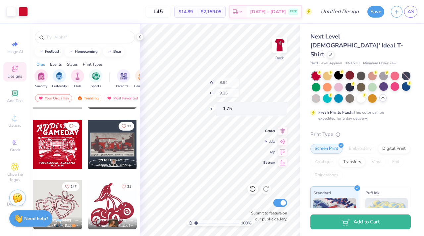
type input "1.75"
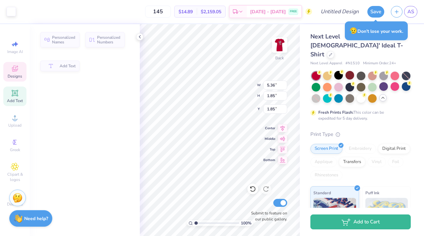
type input "2.07"
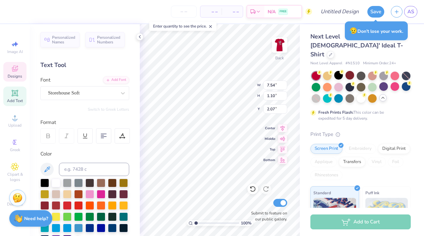
type input "7.54"
type input "1.10"
type input "3.30"
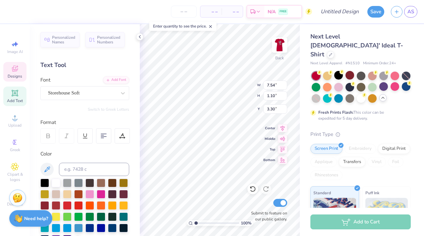
scroll to position [0, 1]
type textarea "Anchor Bowl"
click at [283, 87] on input "11.62" at bounding box center [276, 85] width 24 height 9
click at [283, 87] on input "11.61" at bounding box center [276, 85] width 24 height 9
click at [283, 87] on input "11.6" at bounding box center [276, 85] width 24 height 9
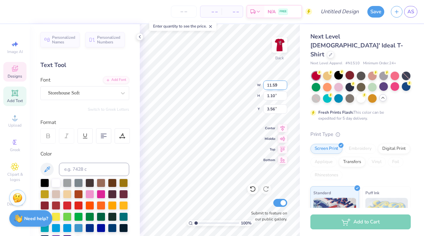
click at [283, 87] on input "11.59" at bounding box center [276, 85] width 24 height 9
click at [283, 87] on input "11.58" at bounding box center [276, 85] width 24 height 9
click at [283, 87] on input "11.57" at bounding box center [276, 85] width 24 height 9
click at [283, 87] on input "11.56" at bounding box center [276, 85] width 24 height 9
click at [283, 87] on input "11.55" at bounding box center [276, 85] width 24 height 9
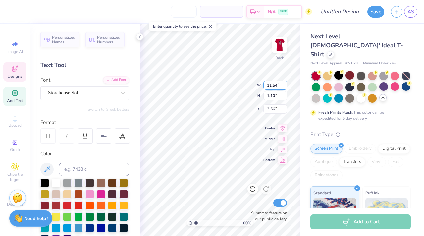
click at [283, 87] on input "11.54" at bounding box center [276, 85] width 24 height 9
click at [283, 87] on input "11.53" at bounding box center [276, 85] width 24 height 9
click at [283, 87] on input "11.52" at bounding box center [276, 85] width 24 height 9
click at [283, 87] on input "11.51" at bounding box center [276, 85] width 24 height 9
click at [283, 87] on input "11.5" at bounding box center [276, 85] width 24 height 9
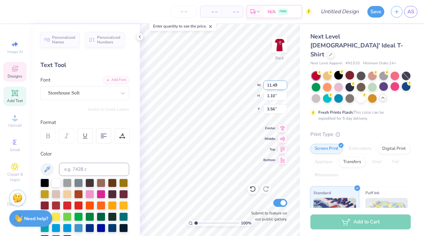
click at [283, 87] on input "11.49" at bounding box center [276, 85] width 24 height 9
click at [283, 87] on input "11.48" at bounding box center [276, 85] width 24 height 9
click at [283, 87] on input "11.47" at bounding box center [276, 85] width 24 height 9
click at [283, 87] on input "11.46" at bounding box center [276, 85] width 24 height 9
click at [283, 87] on input "11.45" at bounding box center [276, 85] width 24 height 9
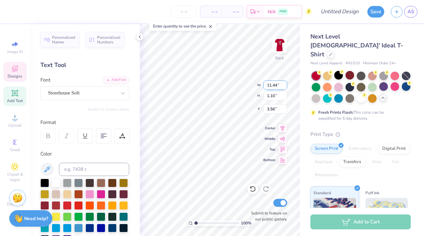
click at [283, 87] on input "11.44" at bounding box center [276, 85] width 24 height 9
click at [283, 87] on input "11.43" at bounding box center [276, 85] width 24 height 9
click at [283, 87] on input "11.42" at bounding box center [276, 85] width 24 height 9
click at [283, 87] on input "11.41" at bounding box center [276, 85] width 24 height 9
type input "11.40"
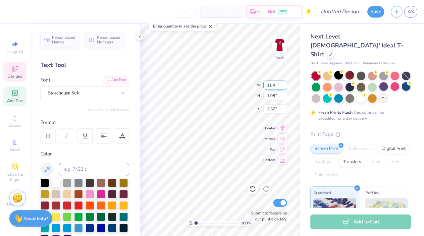
type input "1.08"
type input "3.57"
click at [284, 88] on input "11.39" at bounding box center [276, 85] width 24 height 9
click at [284, 88] on input "11.38" at bounding box center [276, 85] width 24 height 9
click at [284, 88] on input "11.37" at bounding box center [276, 85] width 24 height 9
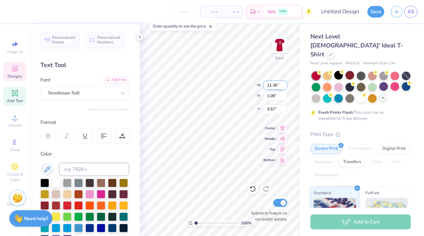
type input "11.36"
click at [284, 88] on input "11.36" at bounding box center [276, 85] width 24 height 9
click at [284, 98] on input "1.07" at bounding box center [276, 95] width 24 height 9
click at [284, 98] on input "1.06" at bounding box center [276, 95] width 24 height 9
click at [284, 98] on input "1.05" at bounding box center [276, 95] width 24 height 9
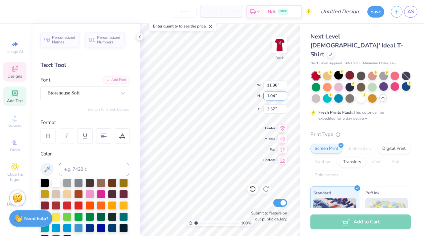
click at [283, 98] on input "1.04" at bounding box center [276, 95] width 24 height 9
type input "1.03"
click at [283, 98] on input "1.03" at bounding box center [276, 95] width 24 height 9
click at [284, 111] on input "3.56" at bounding box center [276, 108] width 24 height 9
click at [284, 111] on input "3.55" at bounding box center [276, 108] width 24 height 9
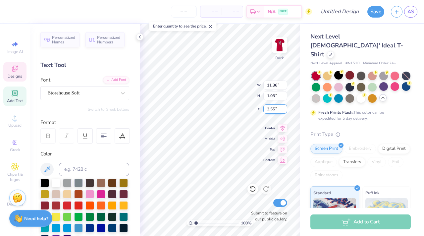
click at [284, 111] on input "3.54" at bounding box center [276, 108] width 24 height 9
type input "3.53"
click at [284, 111] on input "3.53" at bounding box center [276, 108] width 24 height 9
type input "10.87"
click at [284, 111] on input "3.52" at bounding box center [276, 108] width 24 height 9
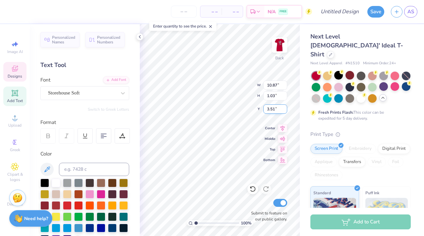
click at [284, 111] on input "3.51" at bounding box center [276, 108] width 24 height 9
click at [284, 111] on input "3.5" at bounding box center [276, 108] width 24 height 9
click at [284, 111] on input "3.49" at bounding box center [276, 108] width 24 height 9
click at [284, 111] on input "3.48" at bounding box center [276, 108] width 24 height 9
click at [284, 111] on input "3.47" at bounding box center [276, 108] width 24 height 9
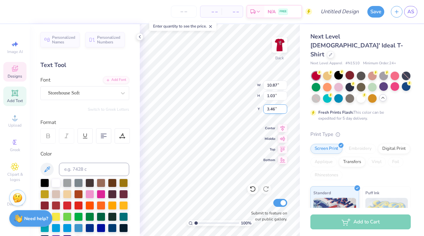
click at [284, 111] on input "3.46" at bounding box center [276, 108] width 24 height 9
click at [284, 111] on input "3.45" at bounding box center [276, 108] width 24 height 9
click at [284, 111] on input "3.44" at bounding box center [276, 108] width 24 height 9
type input "3.43"
click at [285, 111] on input "3.43" at bounding box center [276, 108] width 24 height 9
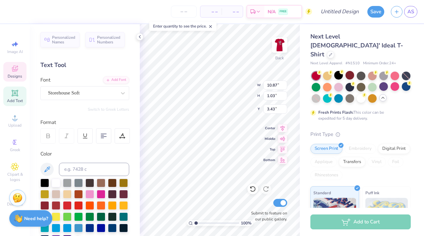
click at [301, 102] on div "Next Level Ladies' Ideal T-Shirt Next Level Apparel # N1510 Minimum Order: 24 +…" at bounding box center [362, 180] width 124 height 312
type textarea "DG"
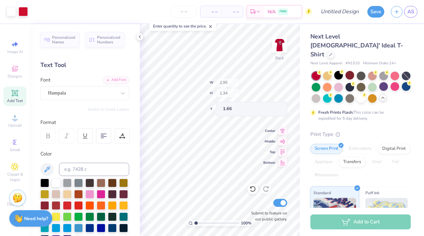
type input "1.66"
type input "7.63"
type input "0.52"
type input "10.02"
type textarea "T"
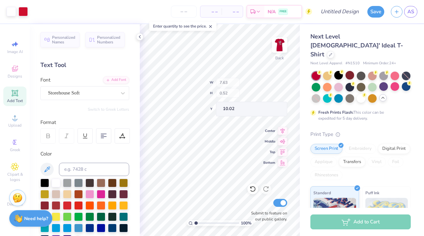
type input "2.67"
type input "0.39"
type input "10.61"
type textarea "20252024"
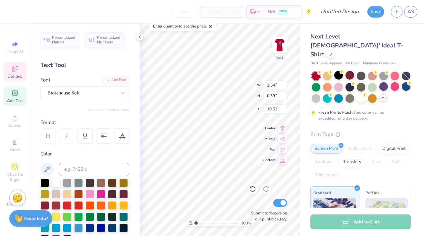
type input "10.04"
type textarea "2025"
type input "9.30"
type input "0.88"
type input "3.58"
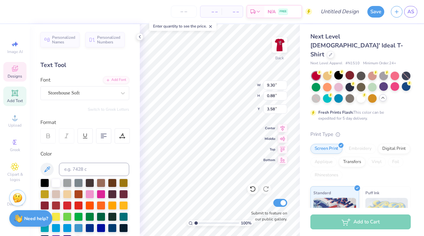
type input "3.63"
type input "1.66"
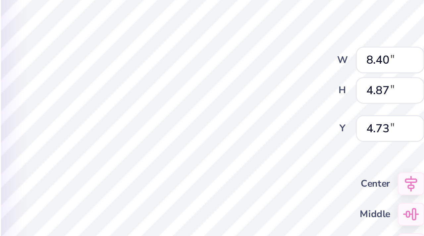
type input "4.52"
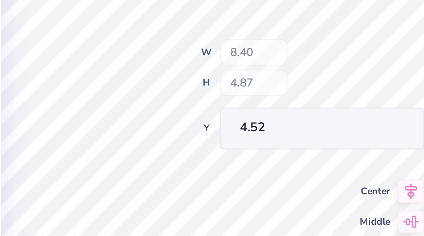
type input "8.40"
type input "4.87"
type input "4.52"
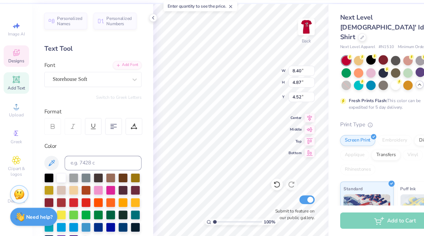
click at [18, 101] on span "Add Text" at bounding box center [15, 100] width 16 height 5
click at [16, 74] on span "Designs" at bounding box center [15, 76] width 15 height 5
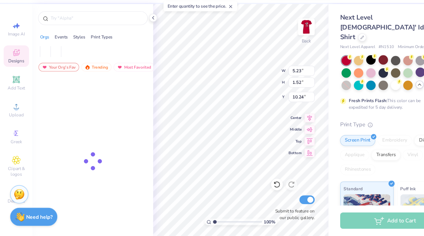
type input "5.23"
type input "1.52"
type input "10.24"
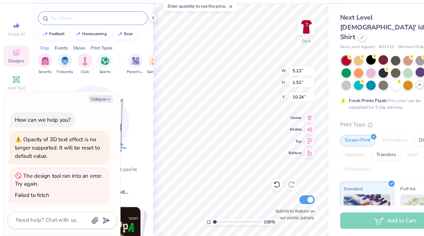
click at [74, 40] on input "text" at bounding box center [88, 37] width 85 height 7
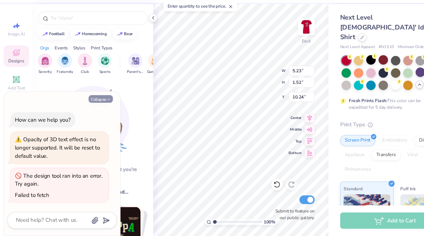
click at [89, 110] on button "Collapse" at bounding box center [92, 110] width 22 height 7
type textarea "x"
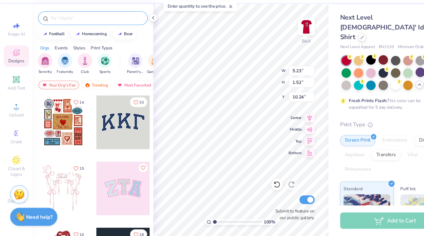
click at [80, 34] on input "text" at bounding box center [88, 37] width 85 height 7
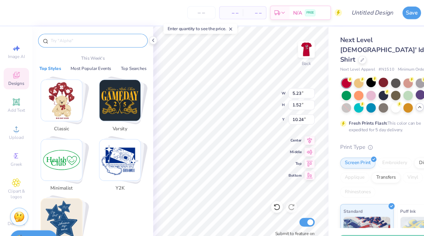
click at [106, 92] on img "Stack Card Button Varsity" at bounding box center [109, 91] width 37 height 37
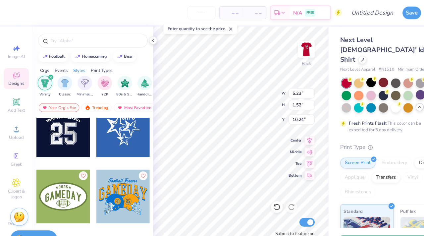
scroll to position [671, 0]
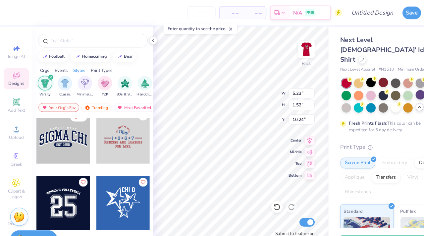
type textarea "TET"
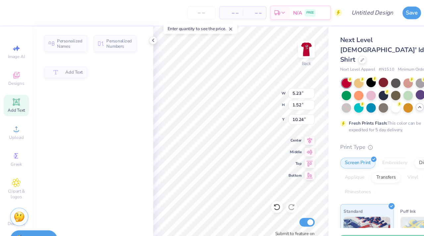
type input "3.82"
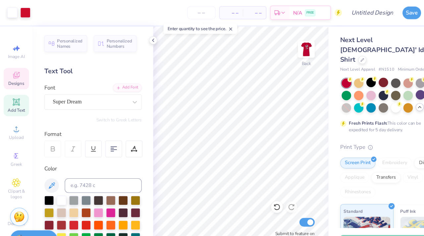
click at [13, 70] on icon at bounding box center [14, 69] width 5 height 4
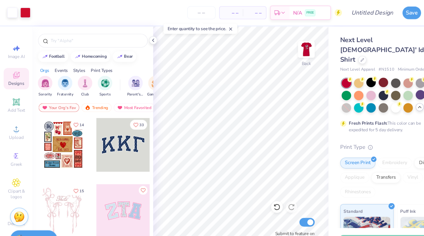
click at [71, 63] on div "Styles" at bounding box center [72, 64] width 11 height 6
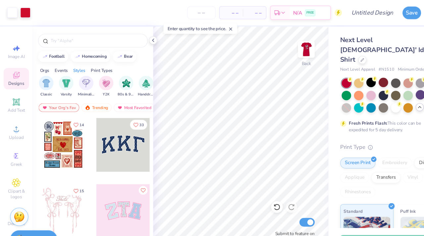
scroll to position [0, 347]
click at [55, 76] on div "filter for Varsity" at bounding box center [59, 75] width 13 height 13
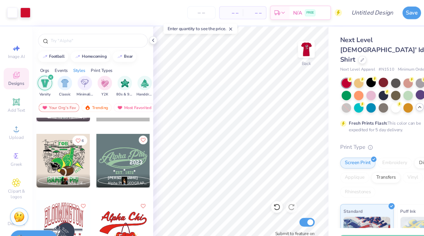
scroll to position [1799, 0]
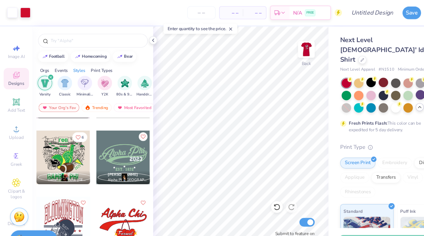
click at [62, 142] on div at bounding box center [57, 143] width 49 height 49
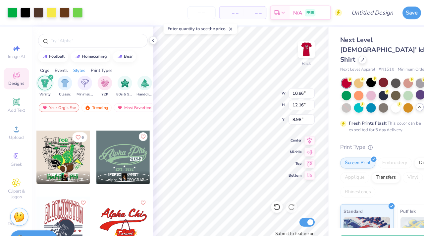
type input "8.98"
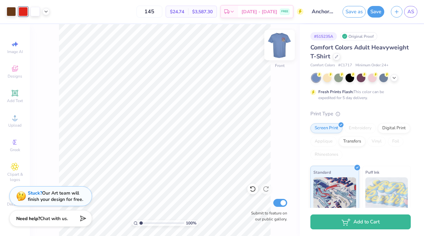
click at [283, 47] on img at bounding box center [280, 45] width 27 height 27
